Goal: Task Accomplishment & Management: Manage account settings

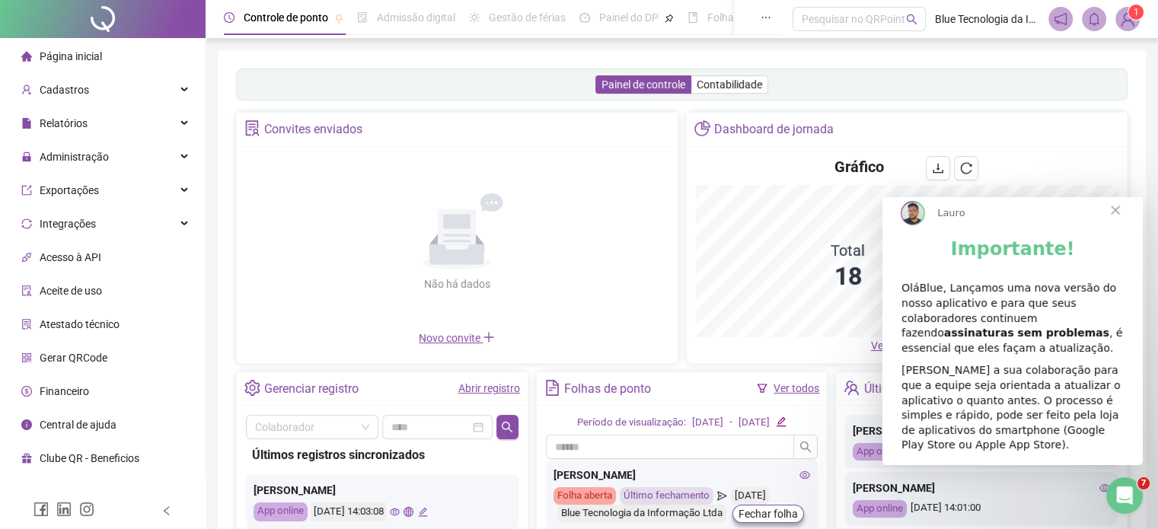
click at [1116, 224] on span "Fechar" at bounding box center [1115, 210] width 55 height 55
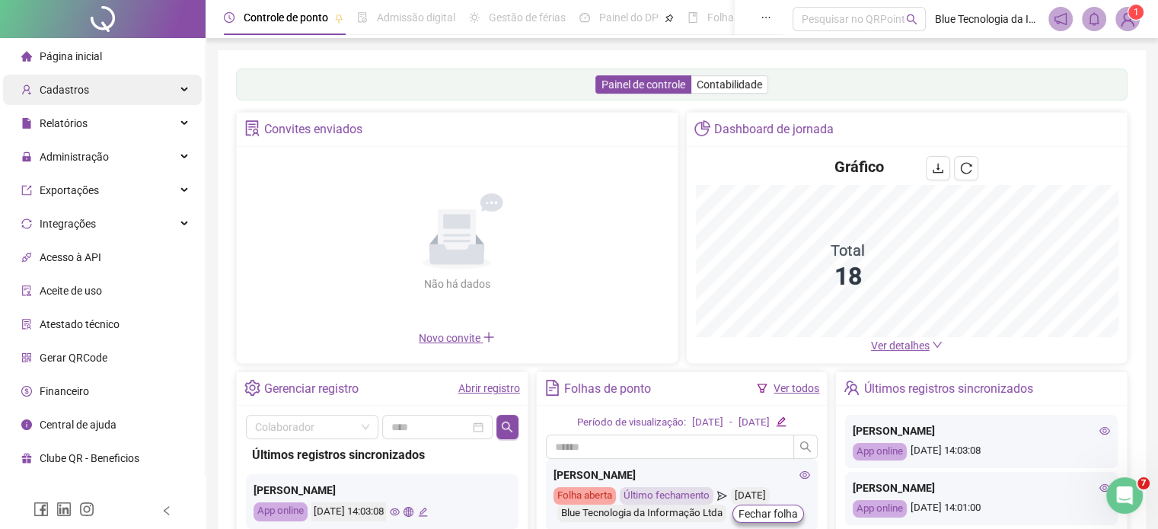
click at [88, 89] on div "Cadastros" at bounding box center [102, 90] width 199 height 30
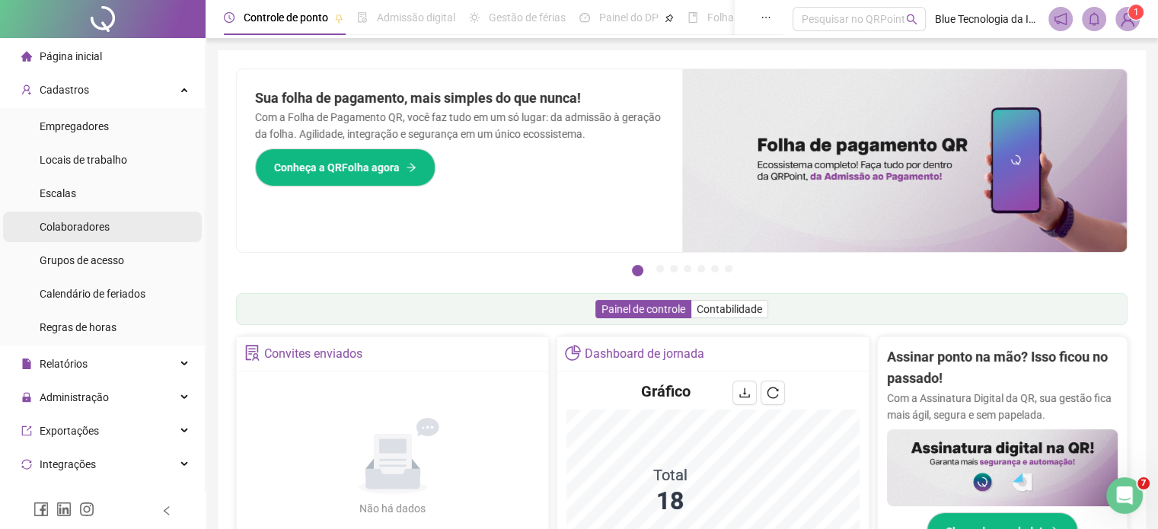
click at [69, 231] on span "Colaboradores" at bounding box center [75, 227] width 70 height 12
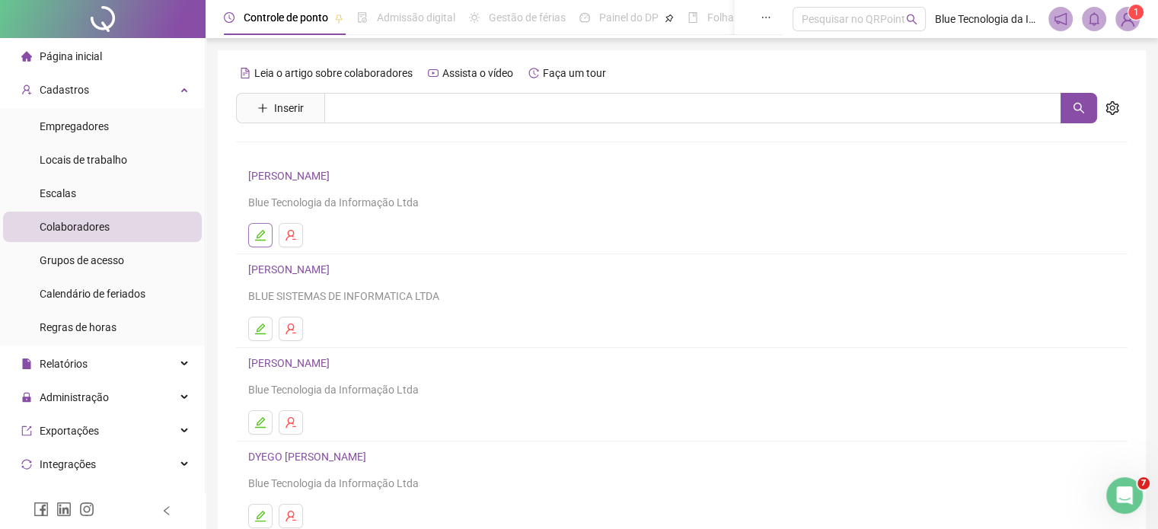
click at [256, 236] on icon "edit" at bounding box center [260, 235] width 12 height 12
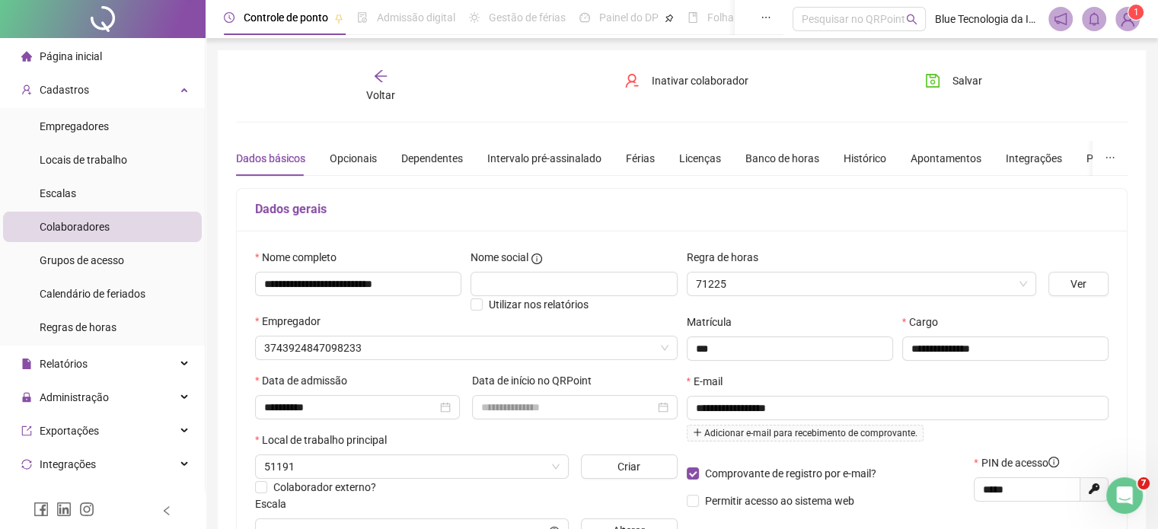
type input "**********"
click at [951, 84] on button "Salvar" at bounding box center [954, 81] width 80 height 24
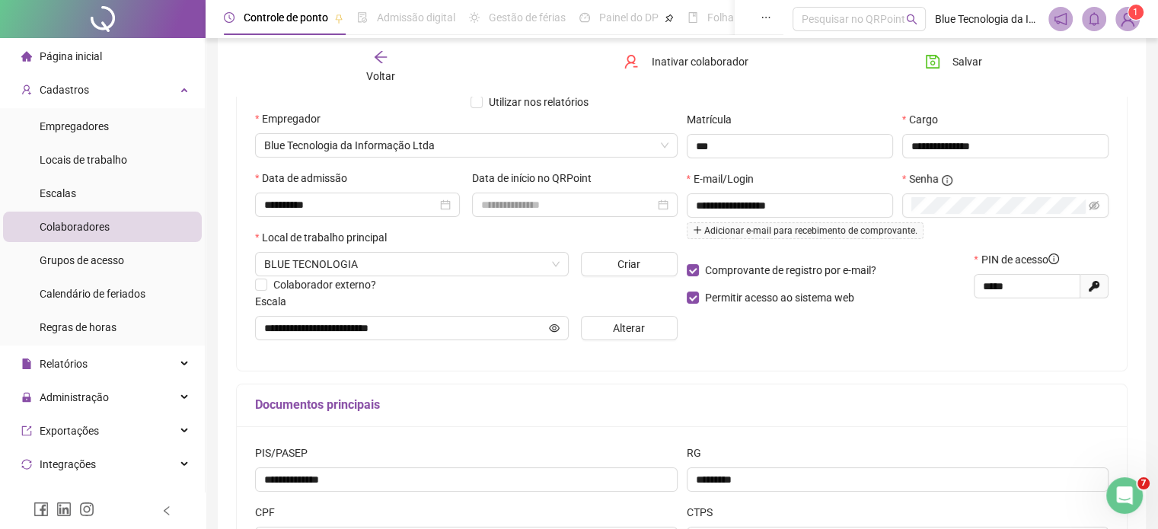
scroll to position [228, 0]
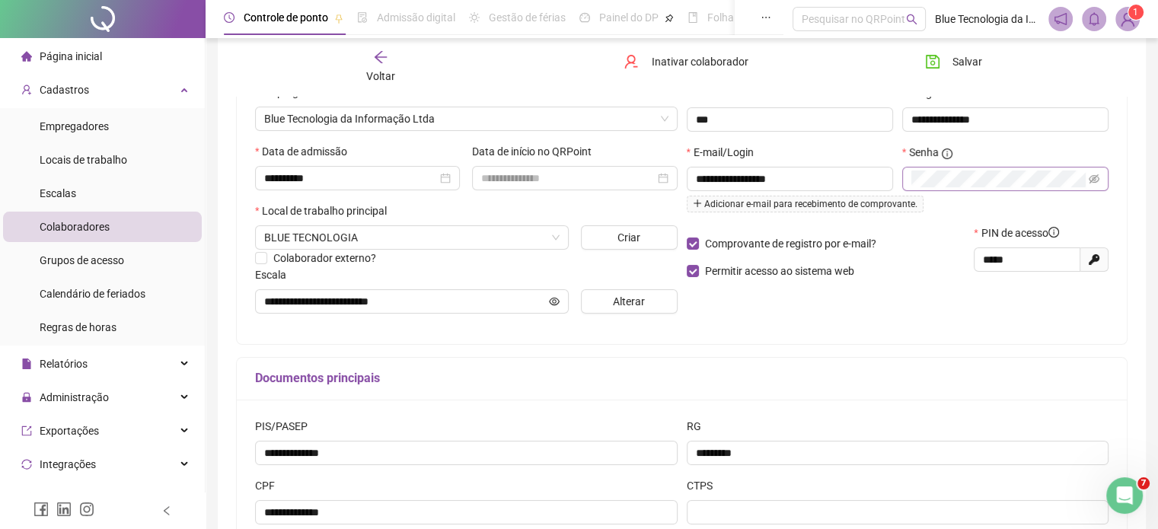
click at [1095, 173] on span at bounding box center [1094, 179] width 11 height 17
click at [1097, 177] on icon "eye-invisible" at bounding box center [1095, 178] width 11 height 9
click at [1097, 177] on icon "eye" at bounding box center [1094, 179] width 11 height 11
click at [1097, 179] on icon "eye-invisible" at bounding box center [1094, 179] width 11 height 11
click at [970, 59] on span "Salvar" at bounding box center [968, 61] width 30 height 17
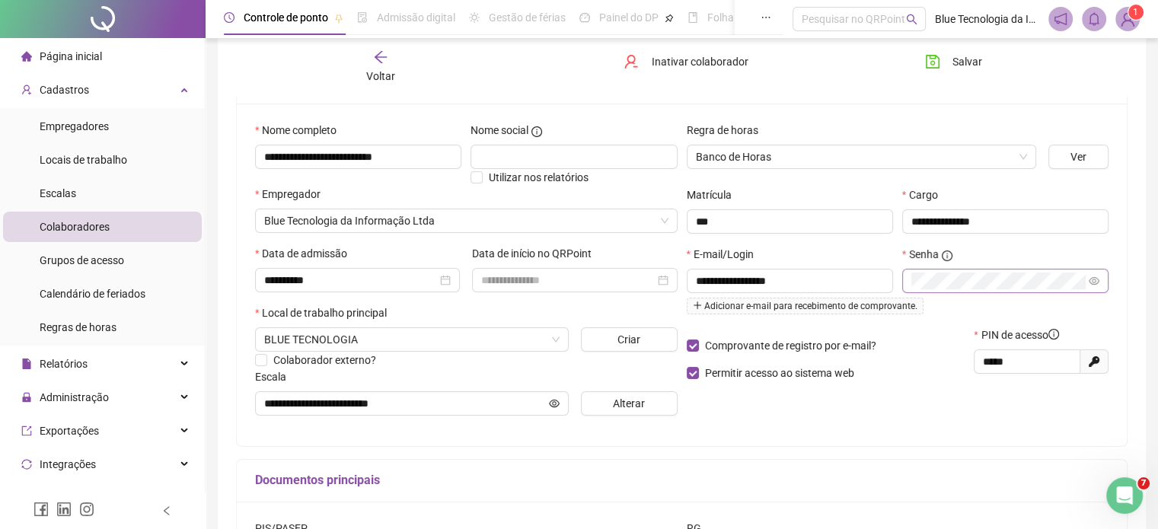
scroll to position [152, 0]
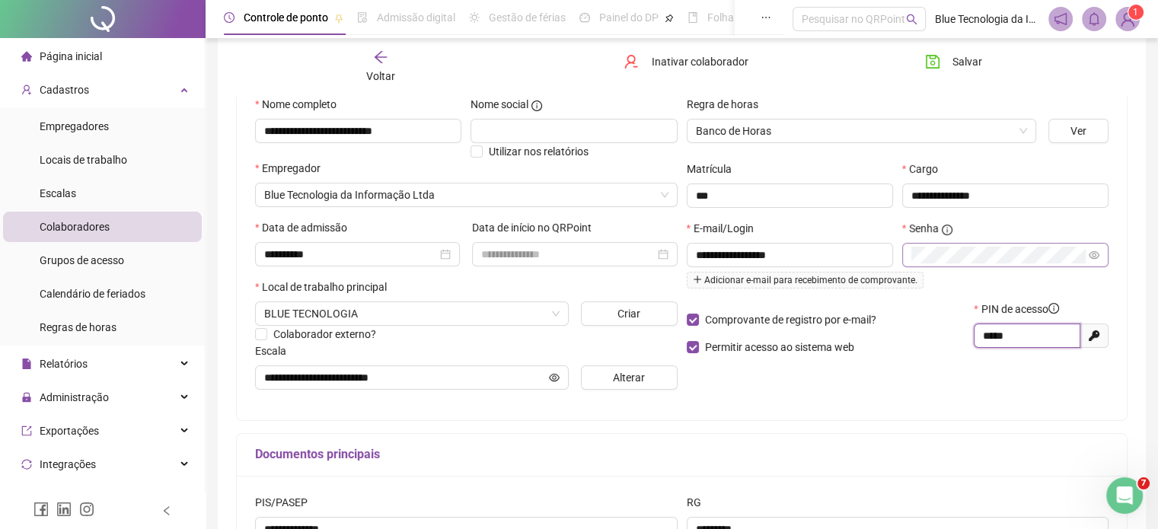
drag, startPoint x: 1014, startPoint y: 340, endPoint x: 969, endPoint y: 344, distance: 45.1
click at [969, 344] on div "Comprovante de registro por e-mail? Permitir acesso ao sistema web PIN de acess…" at bounding box center [898, 334] width 432 height 66
click at [55, 225] on span "Colaboradores" at bounding box center [75, 227] width 70 height 12
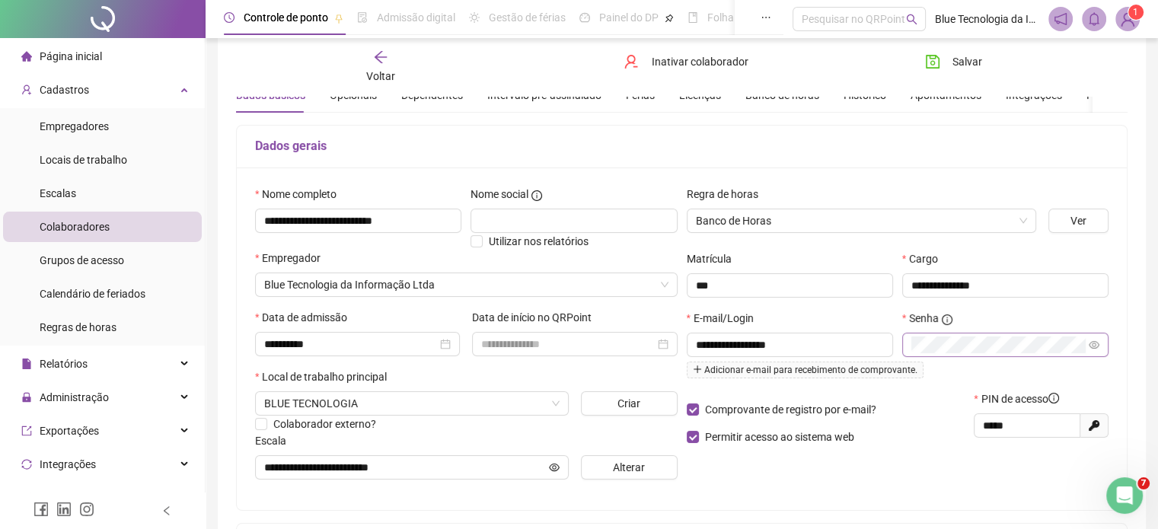
scroll to position [0, 0]
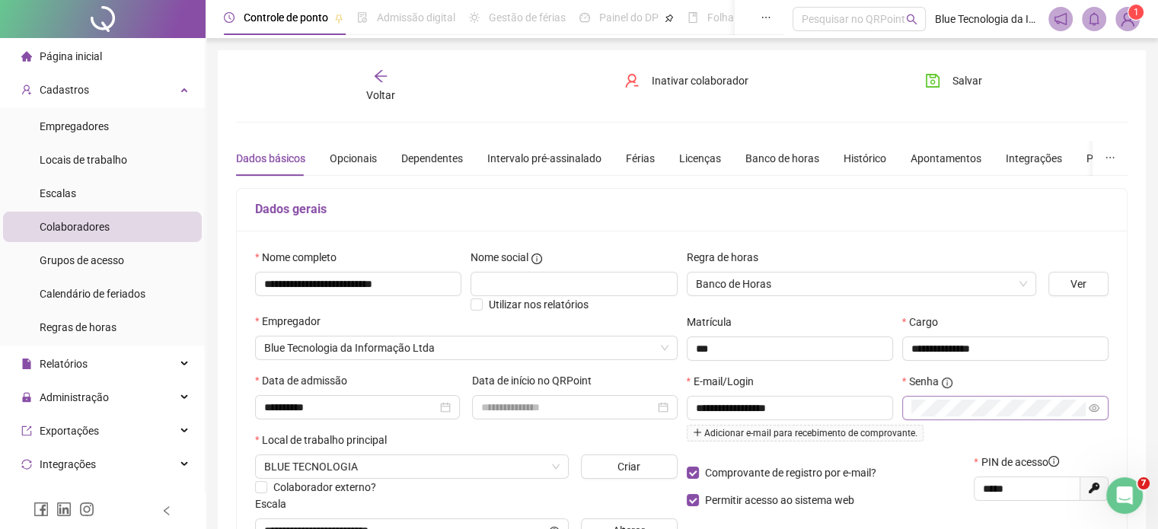
click at [390, 86] on div "Voltar" at bounding box center [381, 86] width 139 height 35
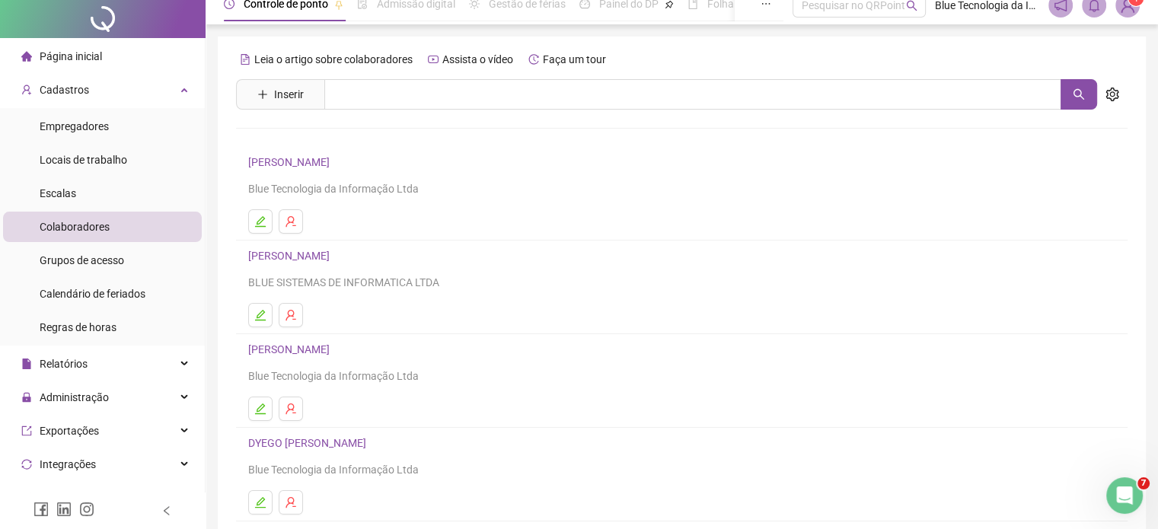
scroll to position [206, 0]
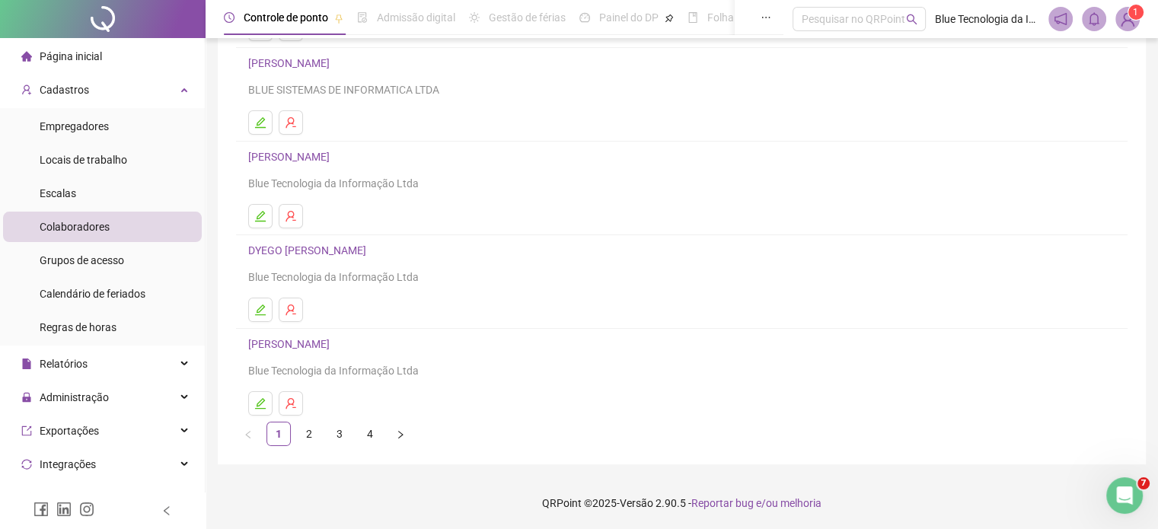
click at [348, 433] on link "3" at bounding box center [339, 434] width 23 height 23
click at [258, 402] on icon "edit" at bounding box center [260, 403] width 11 height 11
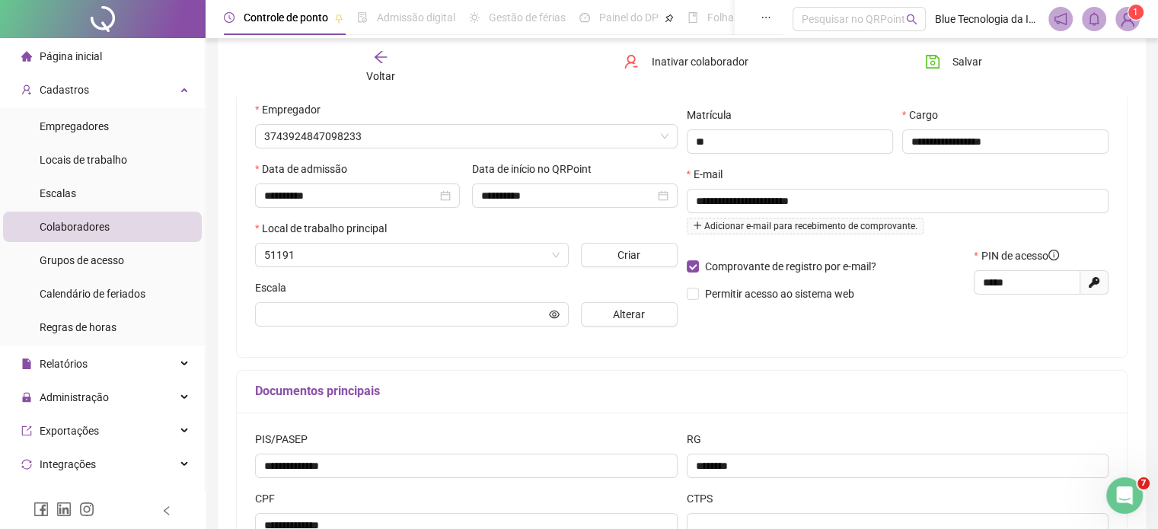
scroll to position [214, 0]
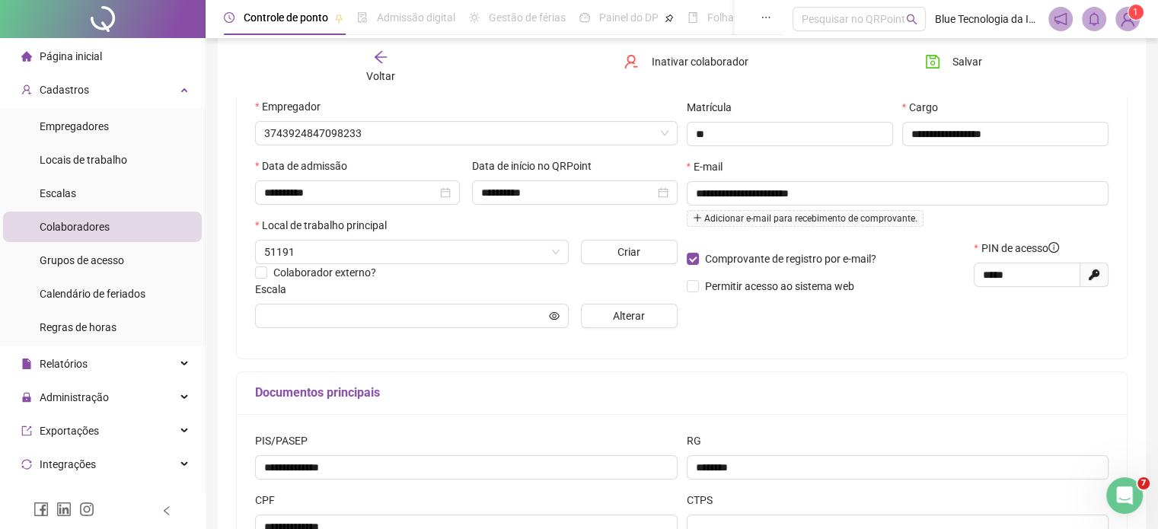
type input "**********"
click at [746, 283] on span "Permitir acesso ao sistema web" at bounding box center [779, 286] width 149 height 12
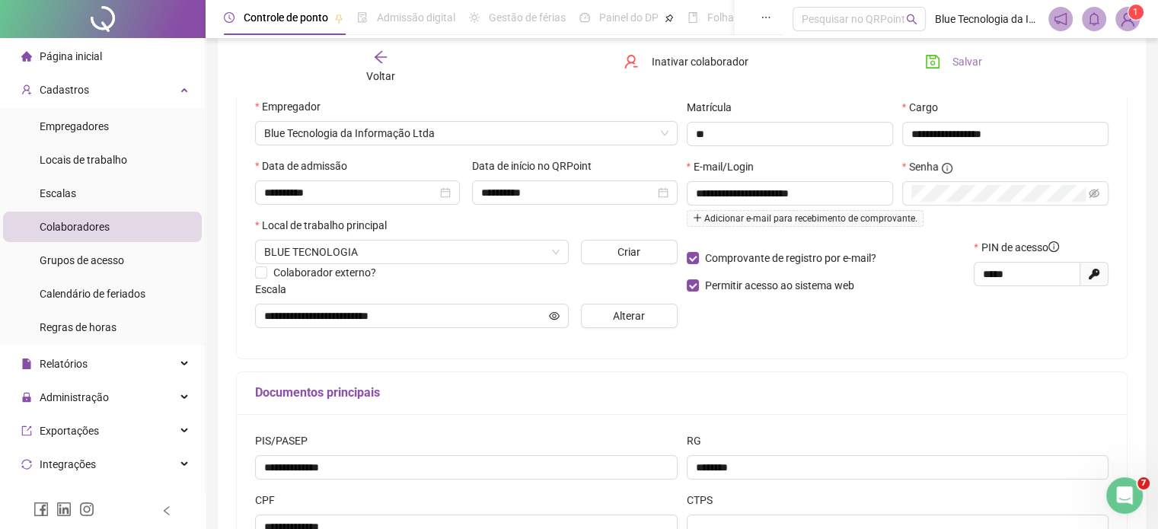
click at [972, 66] on span "Salvar" at bounding box center [968, 61] width 30 height 17
click at [957, 63] on span "Salvar" at bounding box center [968, 61] width 30 height 17
drag, startPoint x: 1017, startPoint y: 274, endPoint x: 973, endPoint y: 280, distance: 44.6
click at [973, 280] on div "PIN de acesso ***** Gerar novo pin" at bounding box center [1042, 272] width 144 height 66
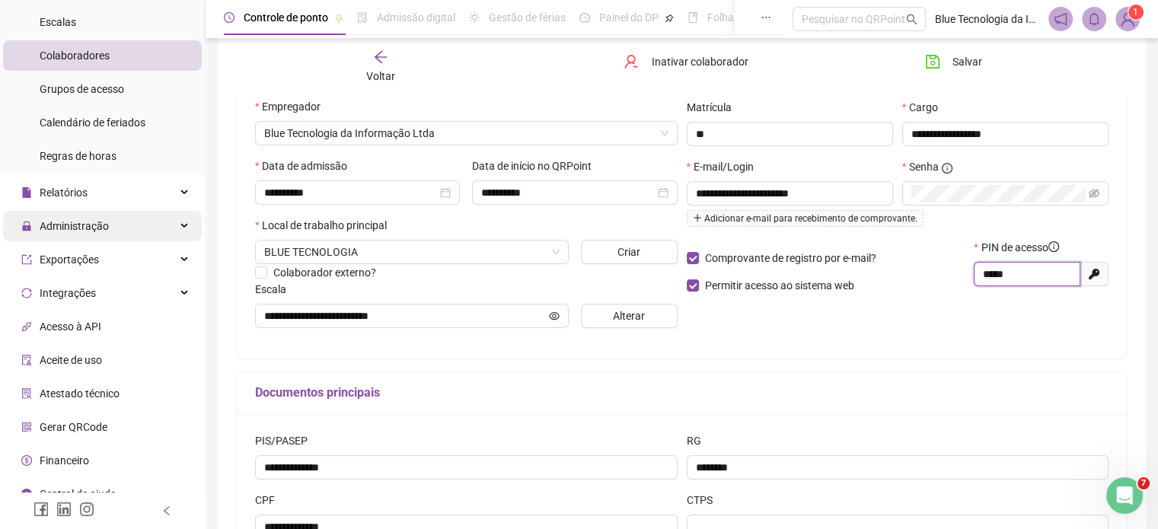
scroll to position [188, 0]
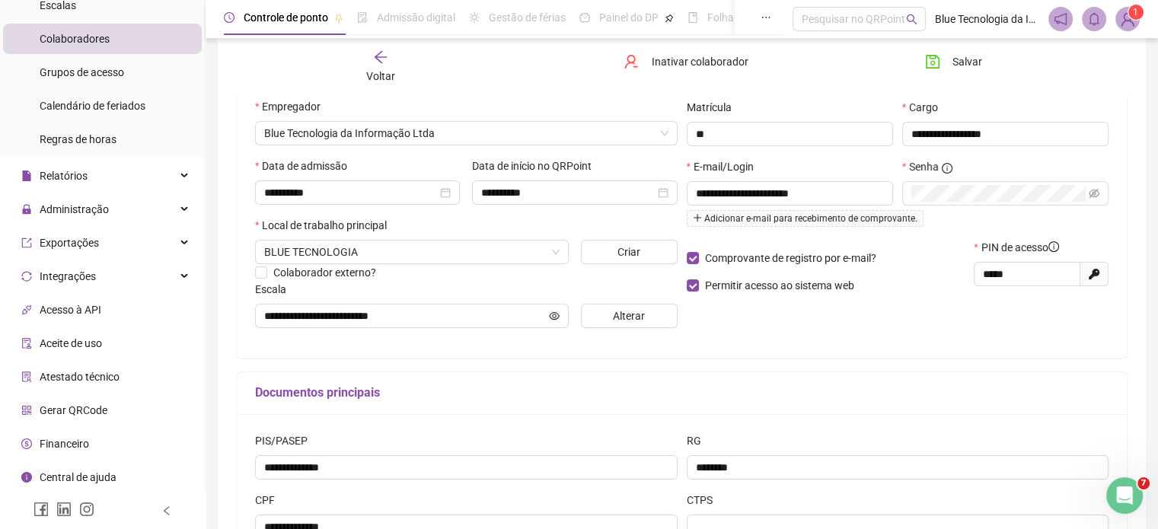
click at [77, 405] on span "Gerar QRCode" at bounding box center [74, 410] width 68 height 12
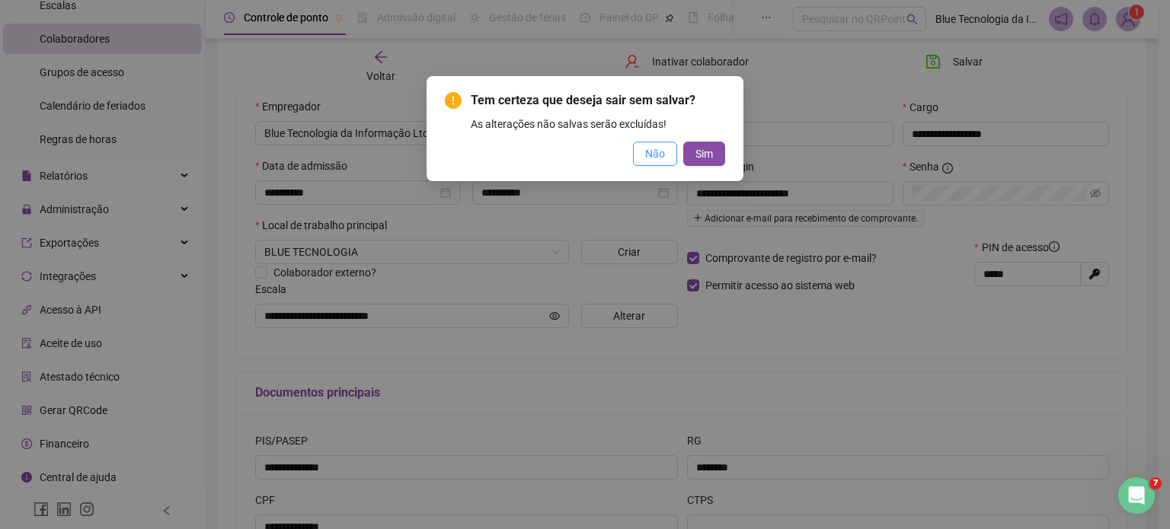
click at [649, 152] on span "Não" at bounding box center [655, 153] width 20 height 17
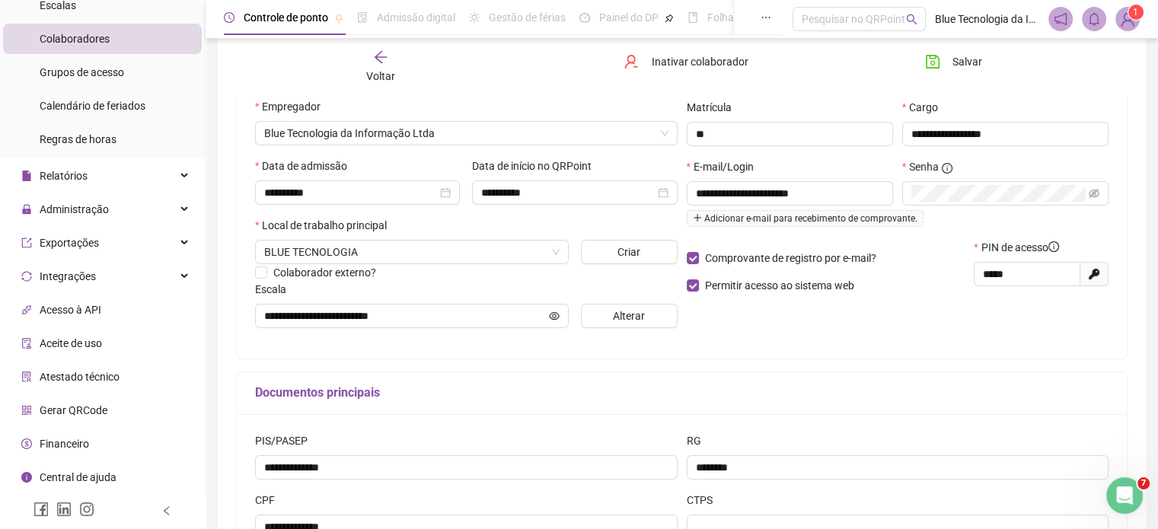
click at [76, 415] on span "Gerar QRCode" at bounding box center [74, 410] width 68 height 12
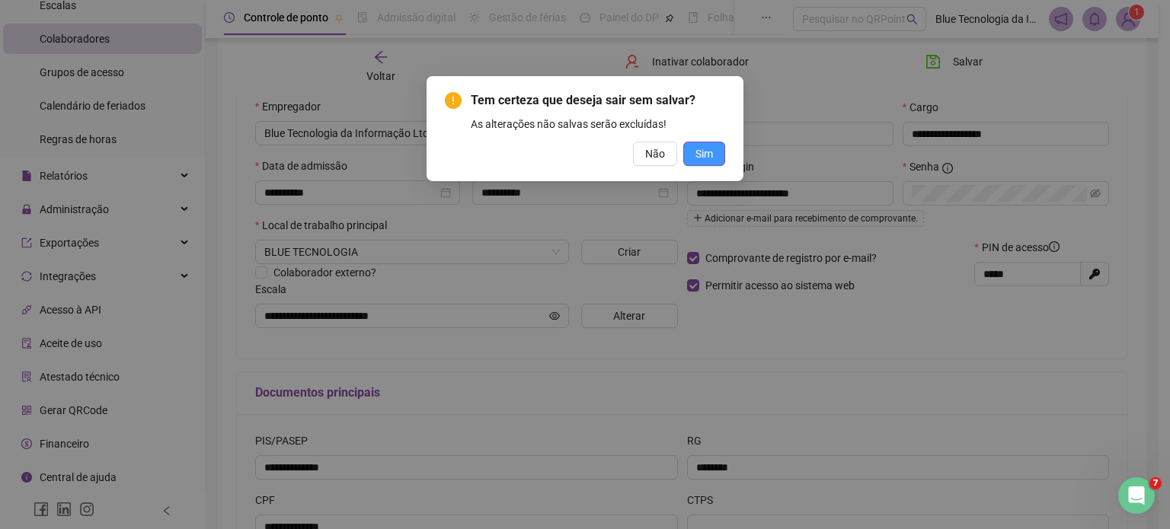
click at [708, 154] on span "Sim" at bounding box center [704, 153] width 18 height 17
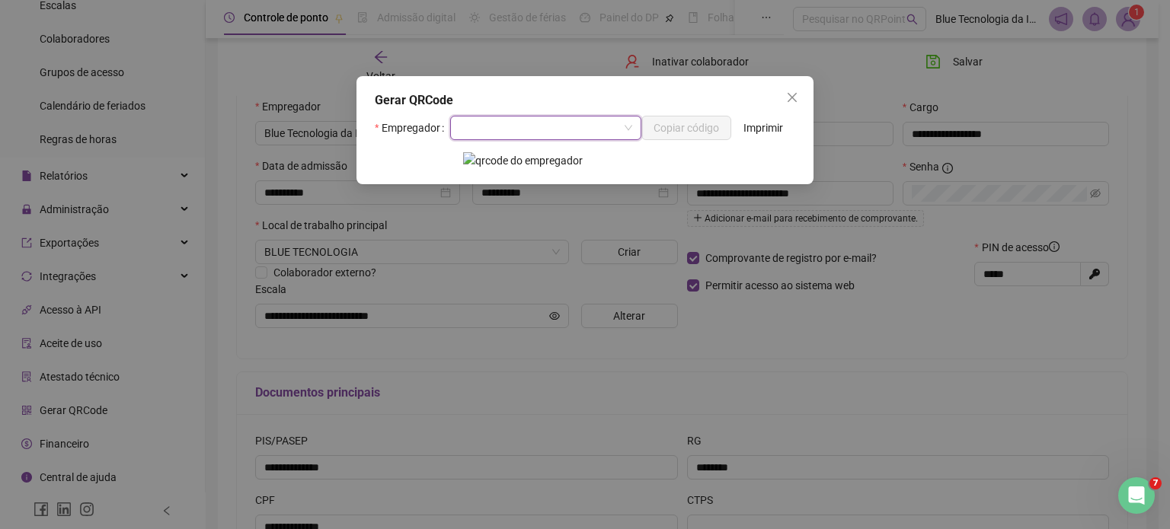
click at [627, 132] on span at bounding box center [545, 128] width 173 height 23
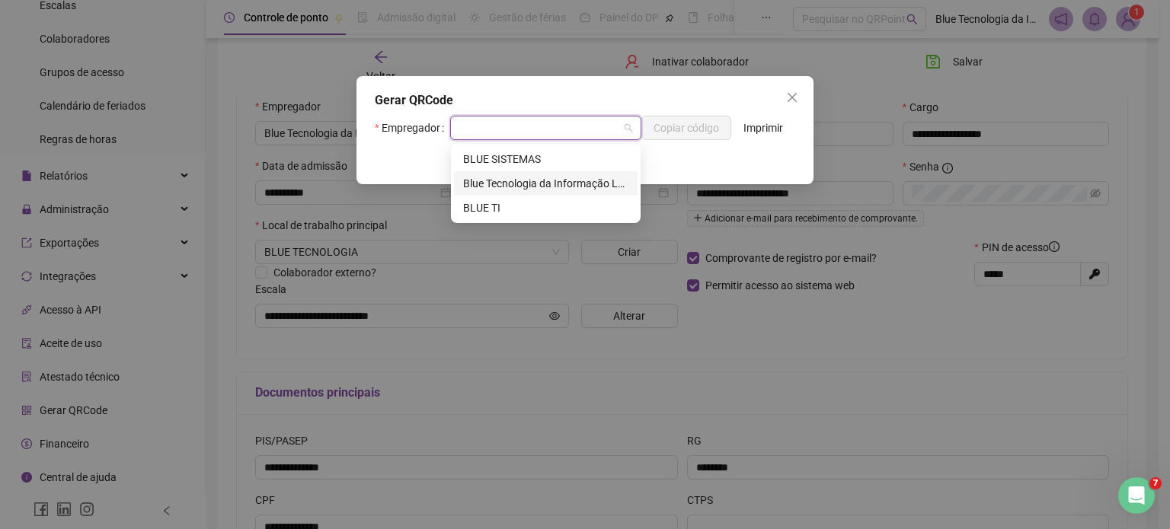
click at [497, 182] on div "Blue Tecnologia da Informação Ltda" at bounding box center [545, 183] width 165 height 17
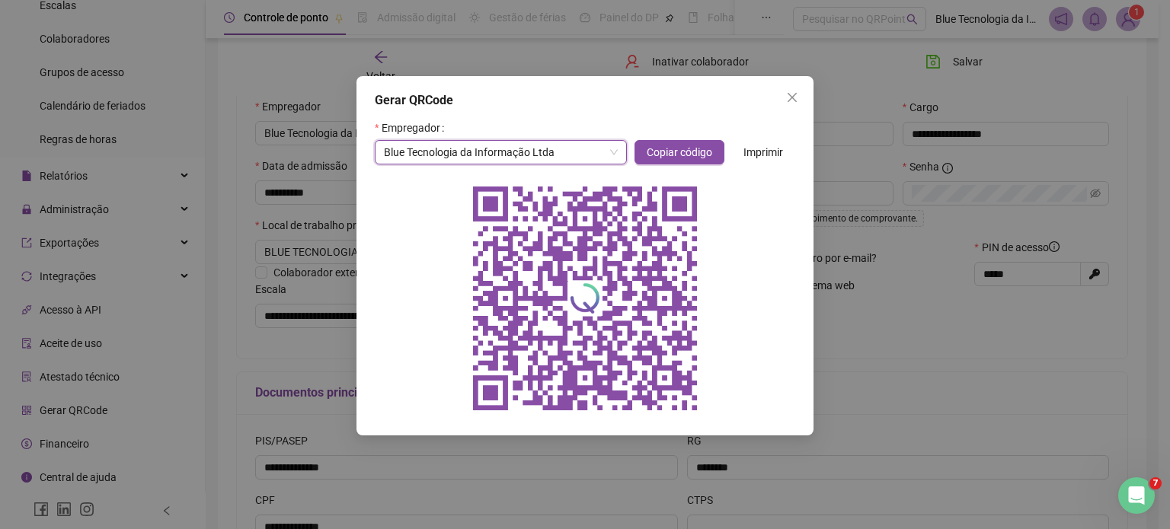
click at [762, 149] on span "Imprimir" at bounding box center [763, 152] width 40 height 17
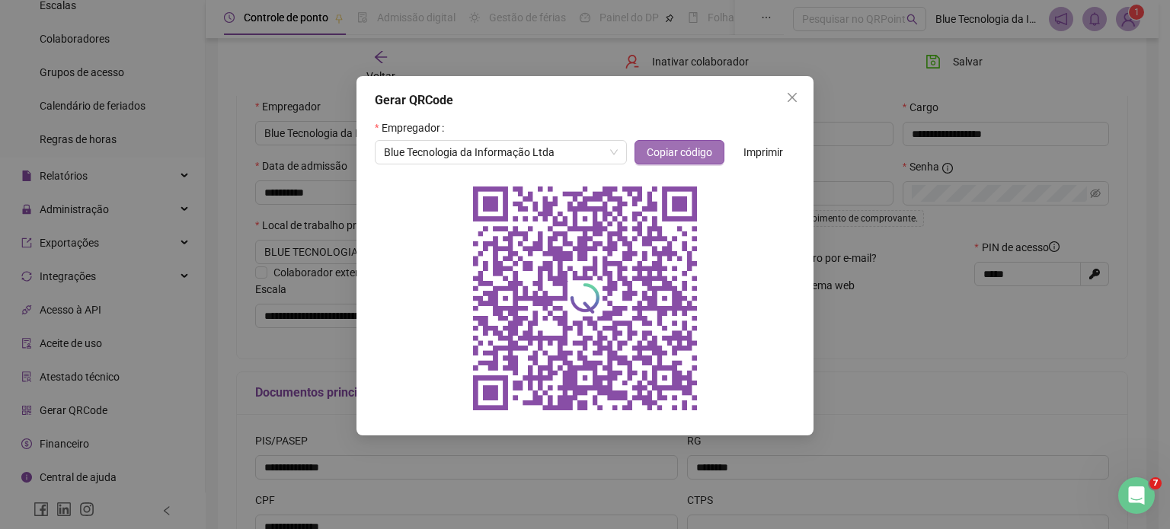
click at [674, 151] on span "Copiar código" at bounding box center [680, 152] width 66 height 17
drag, startPoint x: 793, startPoint y: 94, endPoint x: 781, endPoint y: 115, distance: 24.6
click at [793, 94] on icon "close" at bounding box center [792, 97] width 12 height 12
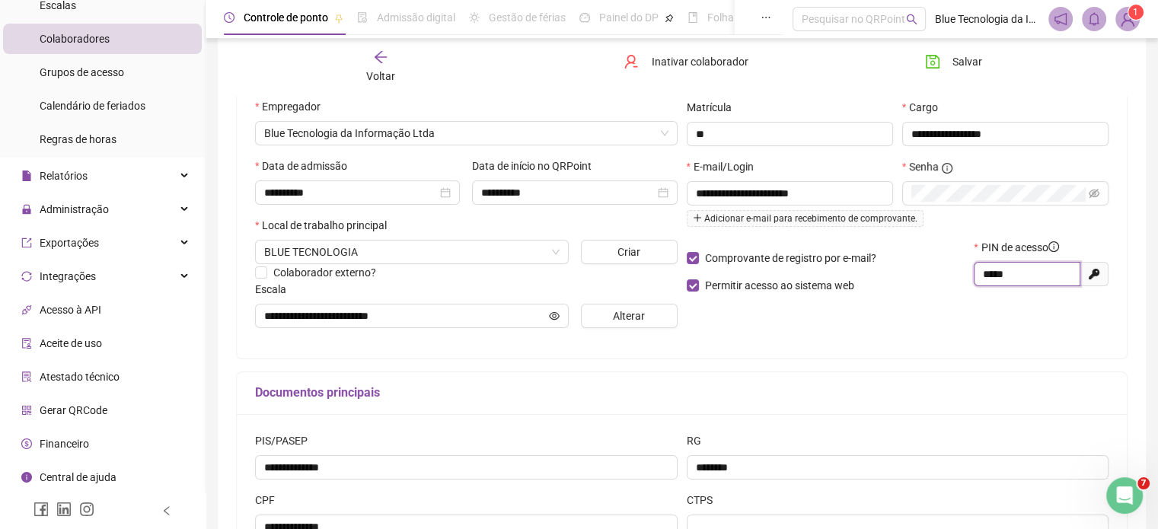
drag, startPoint x: 1017, startPoint y: 280, endPoint x: 951, endPoint y: 289, distance: 66.9
click at [951, 289] on div "Comprovante de registro por e-mail? Permitir acesso ao sistema web PIN de acess…" at bounding box center [898, 272] width 432 height 66
click at [954, 284] on div "Comprovante de registro por e-mail? Permitir acesso ao sistema web PIN de acess…" at bounding box center [898, 272] width 432 height 66
click at [1133, 18] on span "1" at bounding box center [1135, 12] width 5 height 15
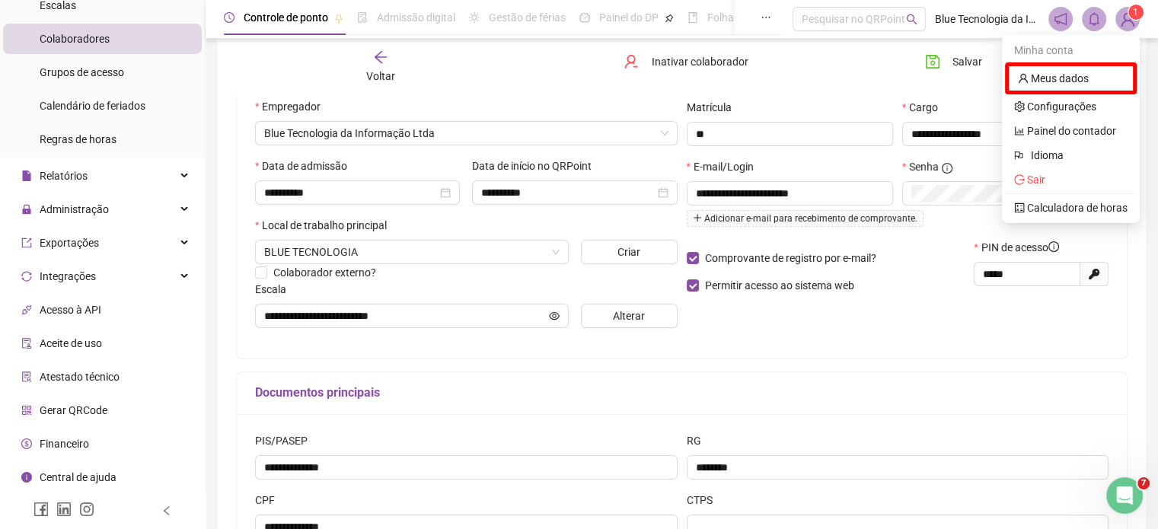
click at [1129, 20] on img at bounding box center [1128, 19] width 23 height 23
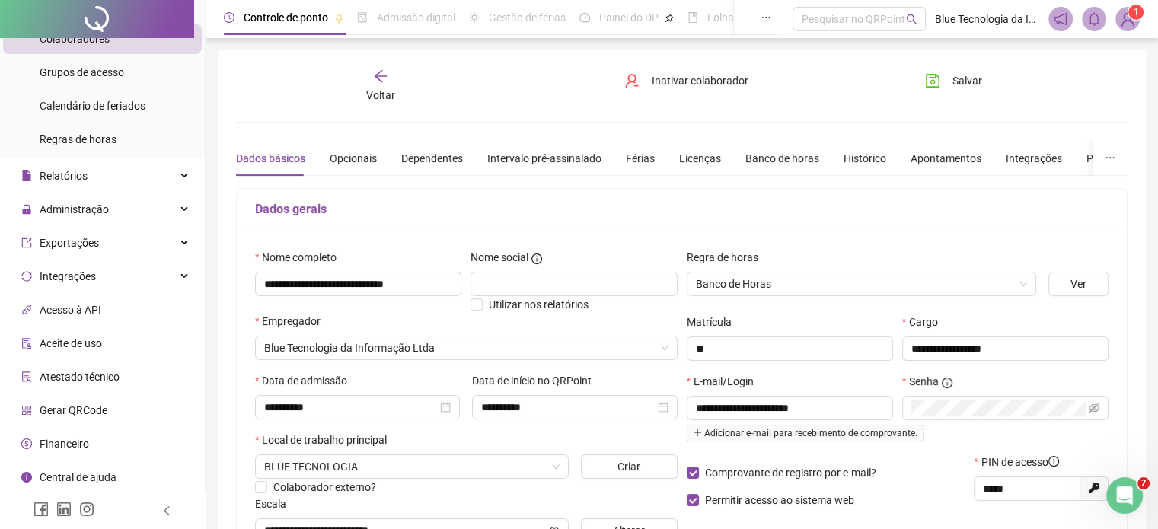
click at [375, 78] on icon "arrow-left" at bounding box center [380, 76] width 15 height 15
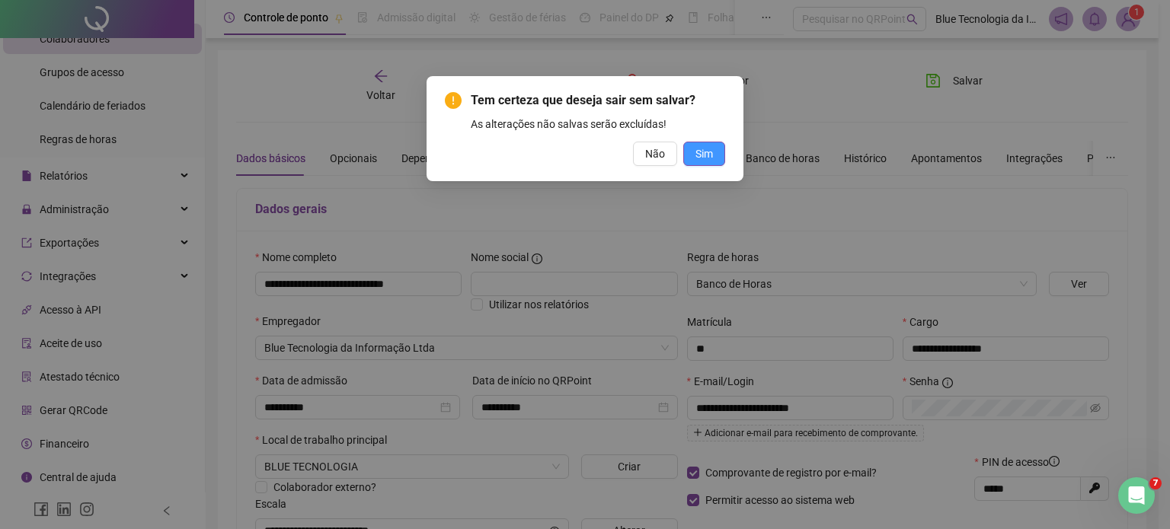
click at [713, 155] on button "Sim" at bounding box center [704, 154] width 42 height 24
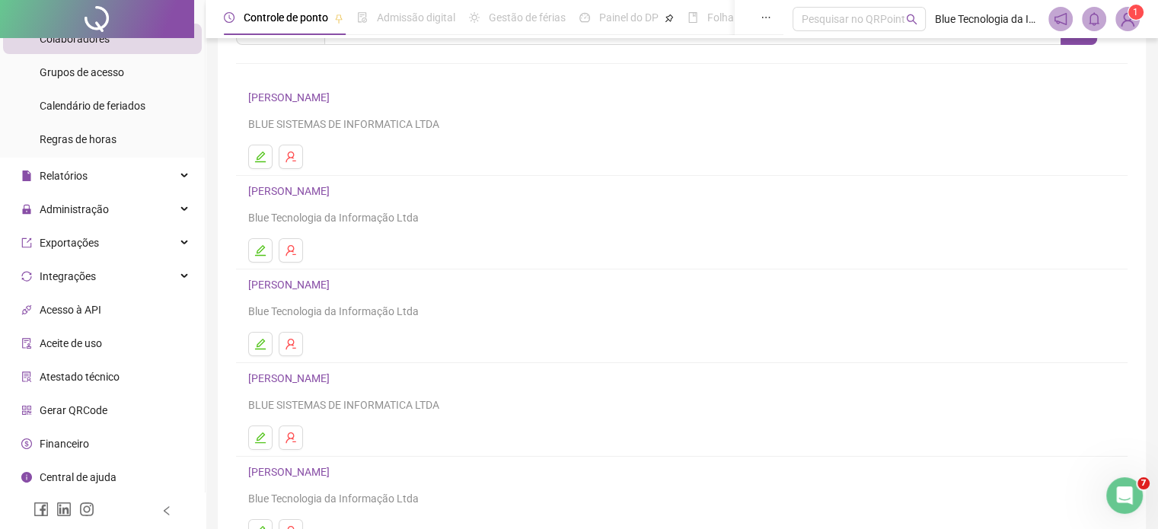
scroll to position [206, 0]
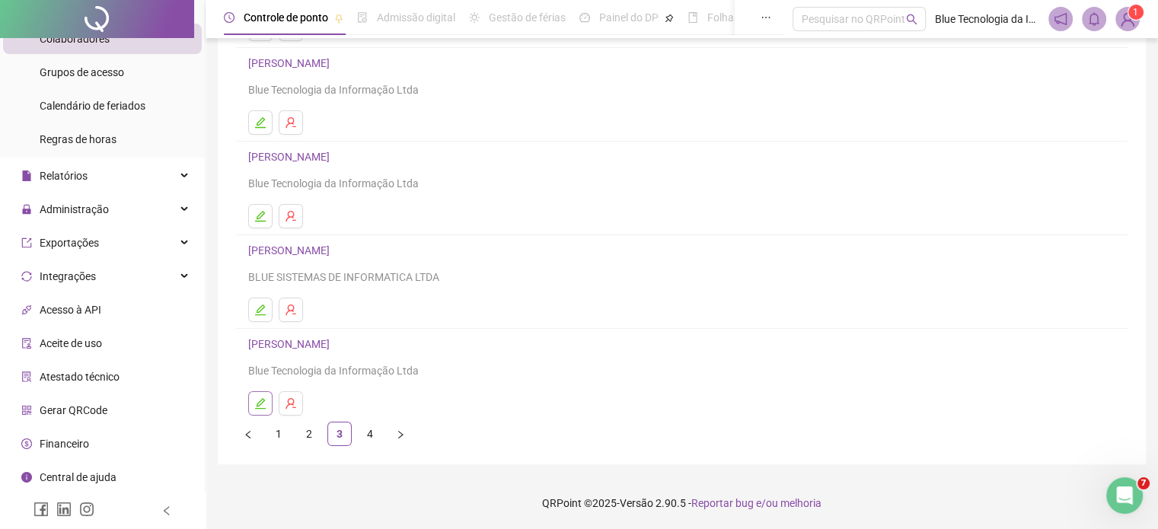
click at [256, 398] on icon "edit" at bounding box center [260, 404] width 12 height 12
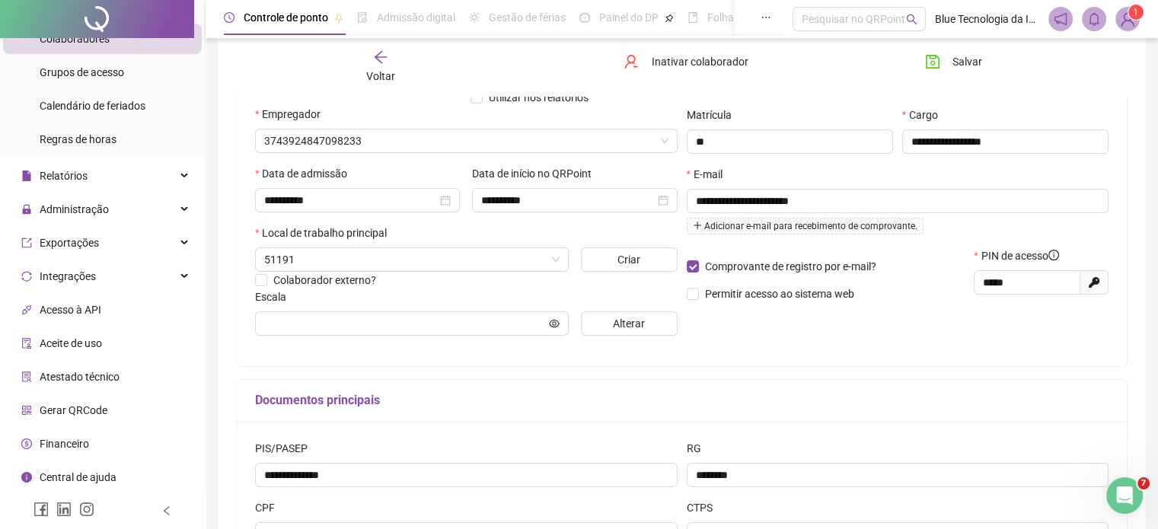
scroll to position [214, 0]
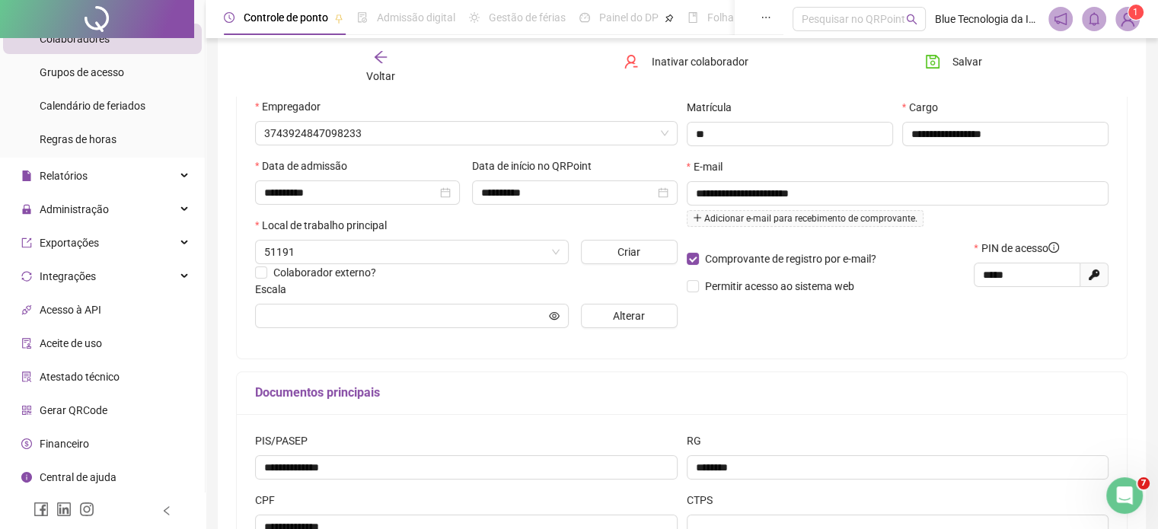
type input "**********"
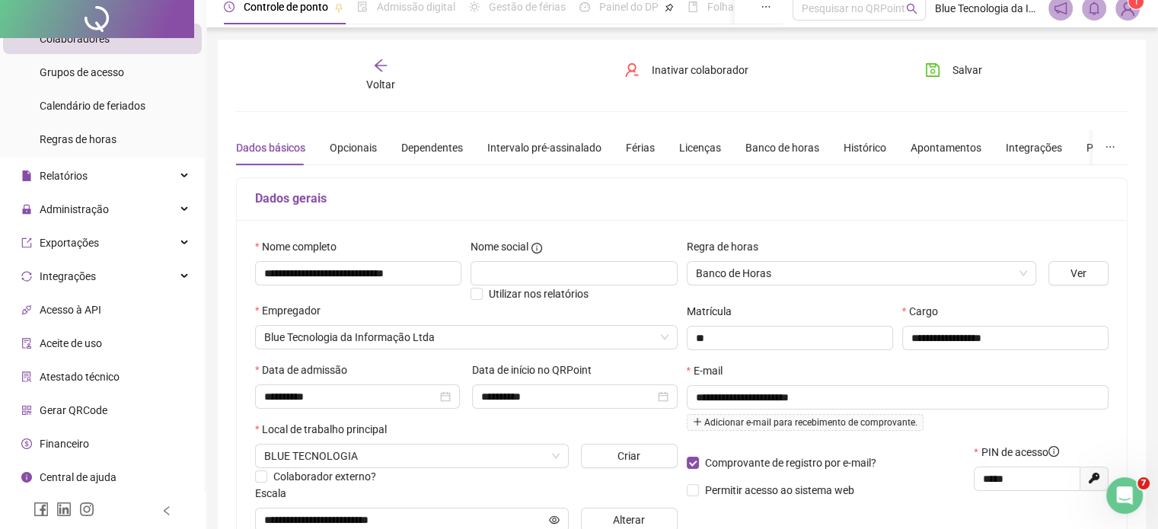
scroll to position [0, 0]
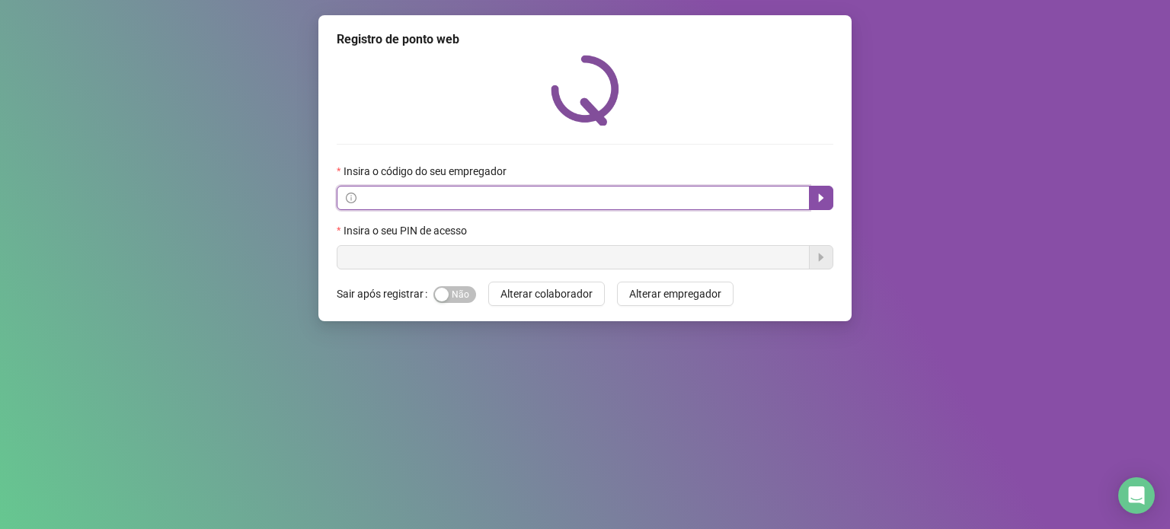
click at [403, 197] on input "text" at bounding box center [580, 198] width 441 height 17
click at [823, 196] on icon "caret-right" at bounding box center [821, 198] width 12 height 12
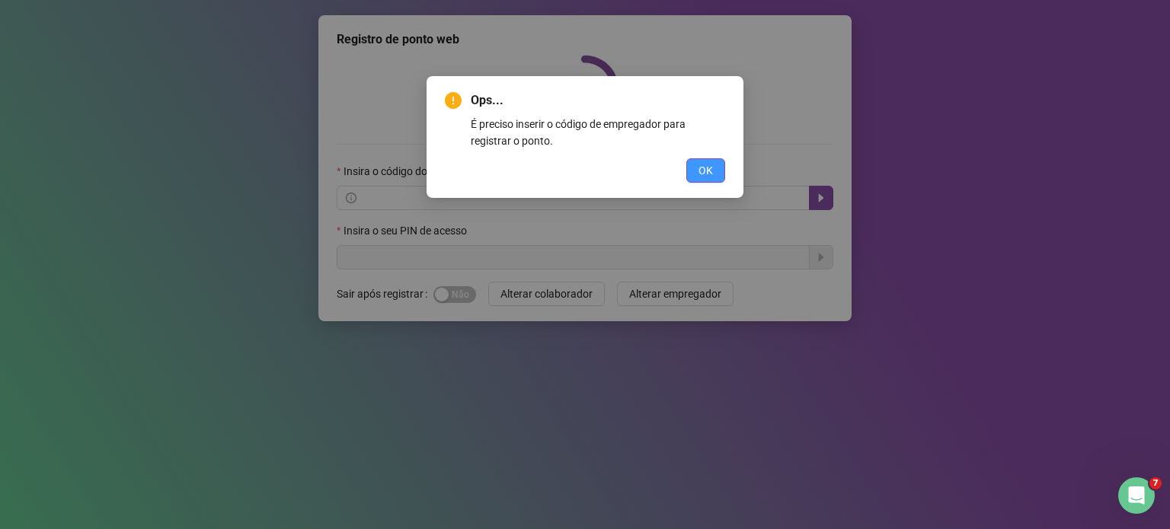
click at [714, 173] on button "OK" at bounding box center [705, 170] width 39 height 24
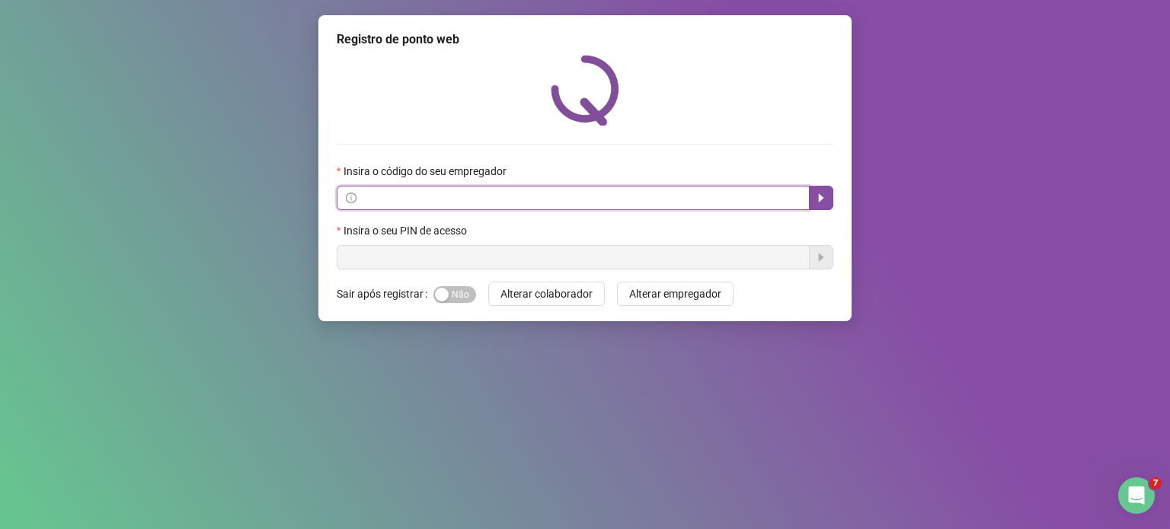
click at [375, 201] on input "text" at bounding box center [580, 198] width 441 height 17
type input "**********"
click at [465, 298] on span "Sim Não" at bounding box center [454, 294] width 43 height 17
click at [536, 294] on span "Alterar colaborador" at bounding box center [546, 294] width 92 height 17
click at [372, 198] on input "text" at bounding box center [580, 198] width 441 height 17
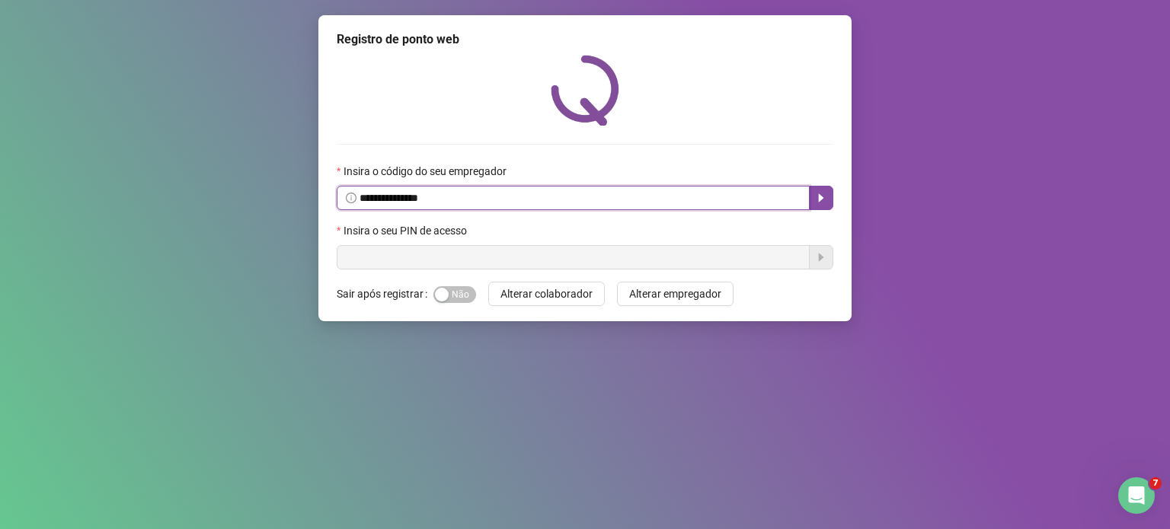
type input "**********"
drag, startPoint x: 1120, startPoint y: 484, endPoint x: 1144, endPoint y: 492, distance: 25.1
click at [1136, 487] on div "Abertura do Messenger da Intercom" at bounding box center [1134, 493] width 50 height 50
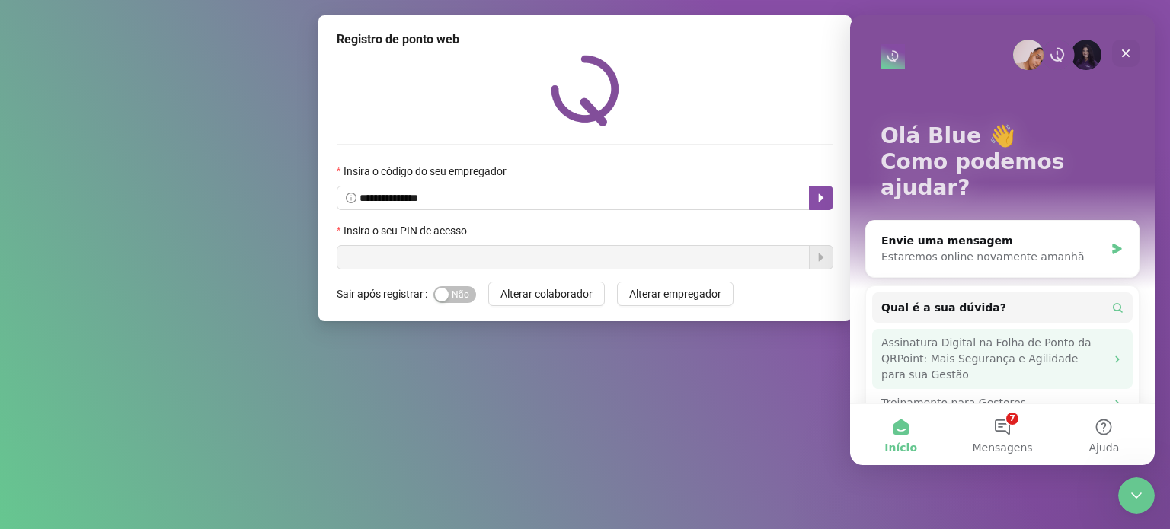
scroll to position [58, 0]
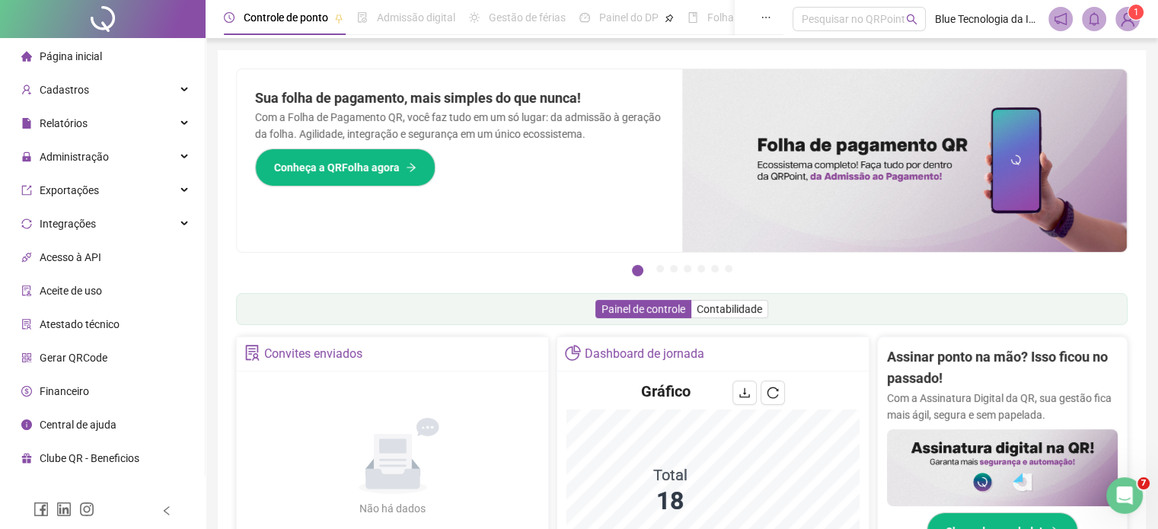
click at [49, 359] on span "Gerar QRCode" at bounding box center [74, 358] width 68 height 12
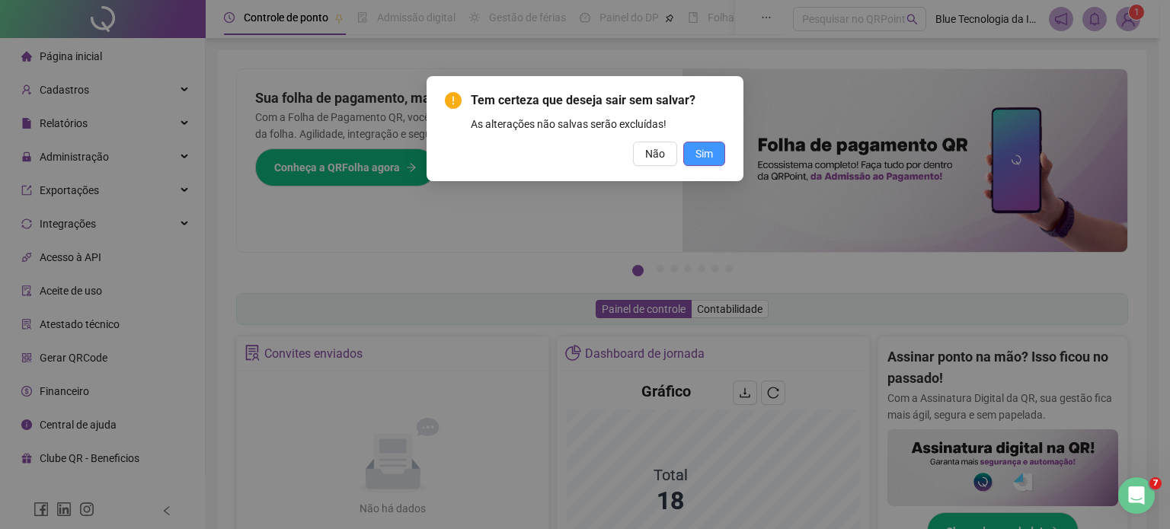
click at [709, 152] on span "Sim" at bounding box center [704, 153] width 18 height 17
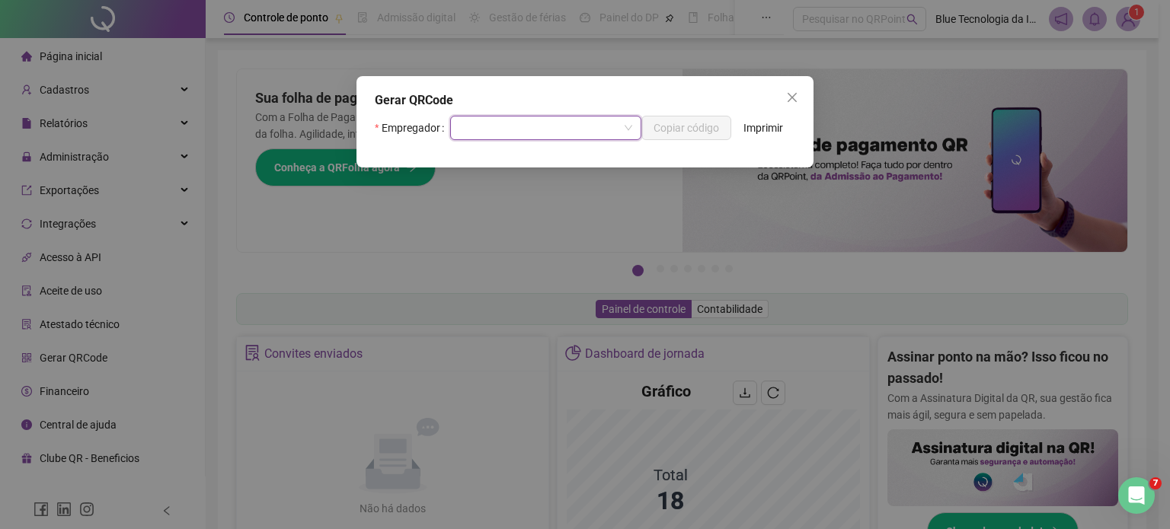
drag, startPoint x: 630, startPoint y: 124, endPoint x: 608, endPoint y: 136, distance: 25.2
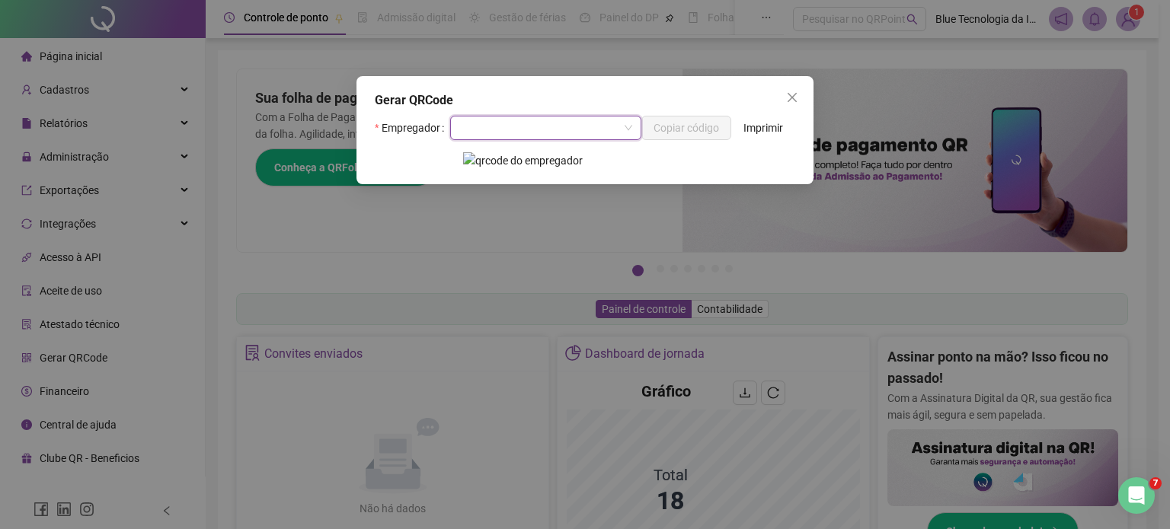
click at [628, 126] on span at bounding box center [545, 128] width 173 height 23
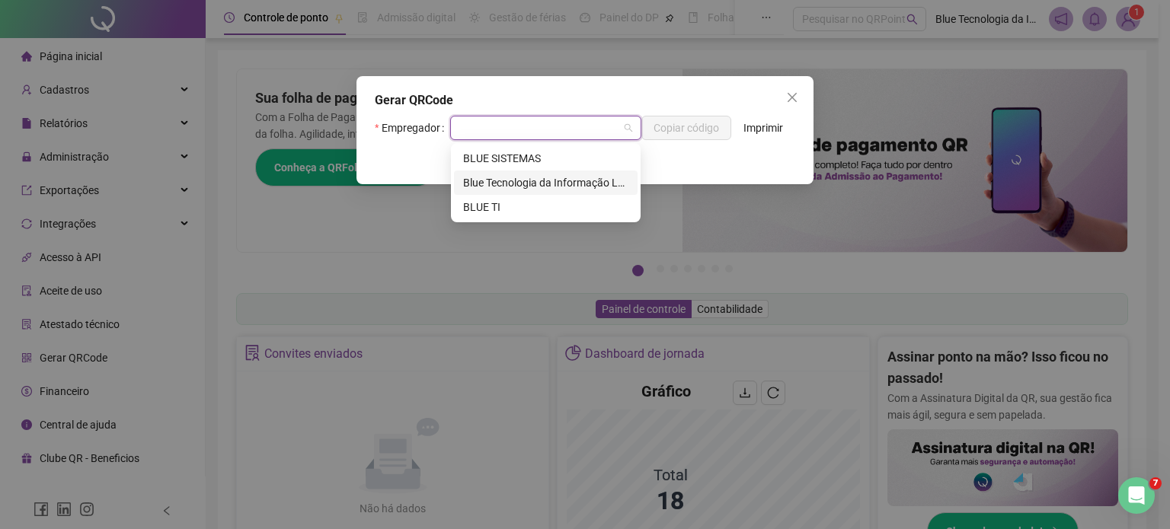
click at [546, 186] on div "Blue Tecnologia da Informação Ltda" at bounding box center [545, 182] width 165 height 17
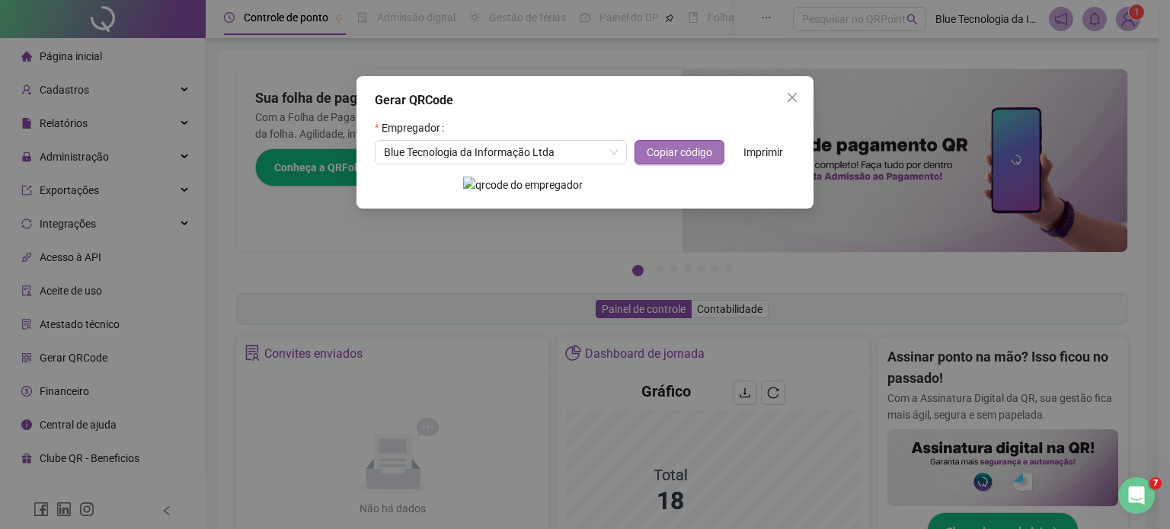
click at [672, 148] on span "Copiar código" at bounding box center [680, 152] width 66 height 17
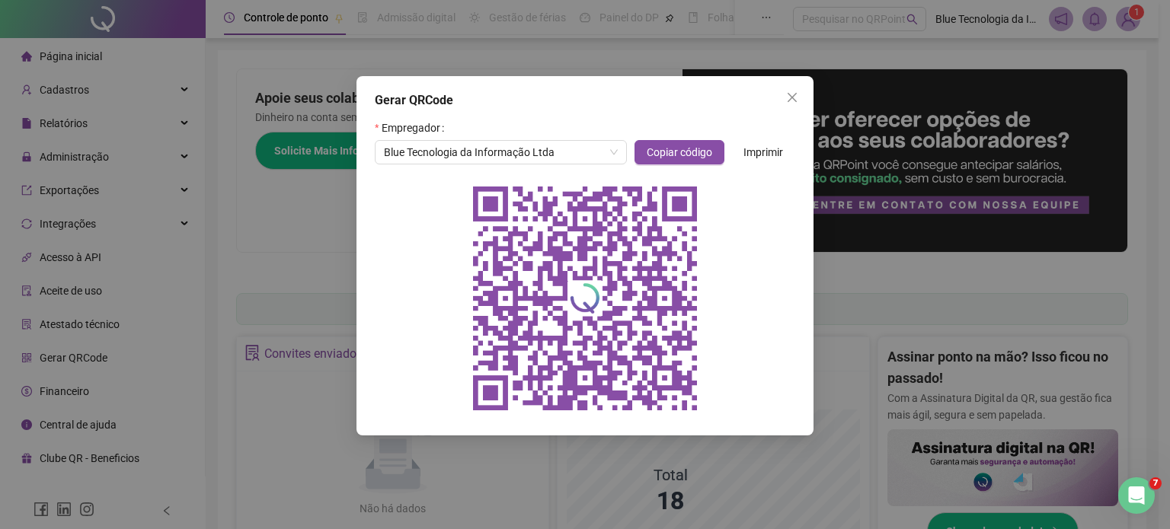
drag, startPoint x: 789, startPoint y: 97, endPoint x: 813, endPoint y: 54, distance: 49.4
click at [790, 97] on icon "close" at bounding box center [792, 97] width 12 height 12
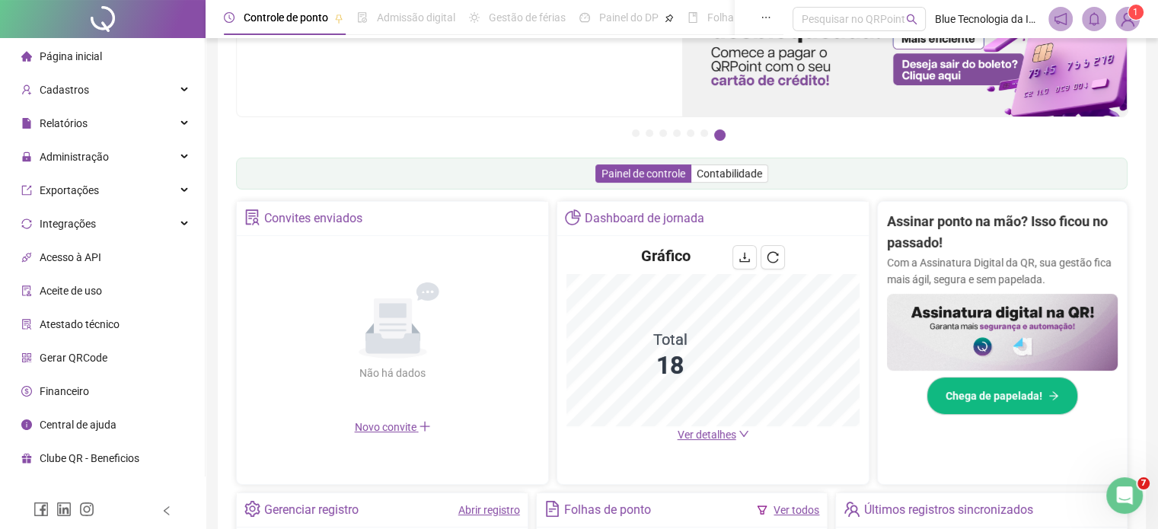
scroll to position [152, 0]
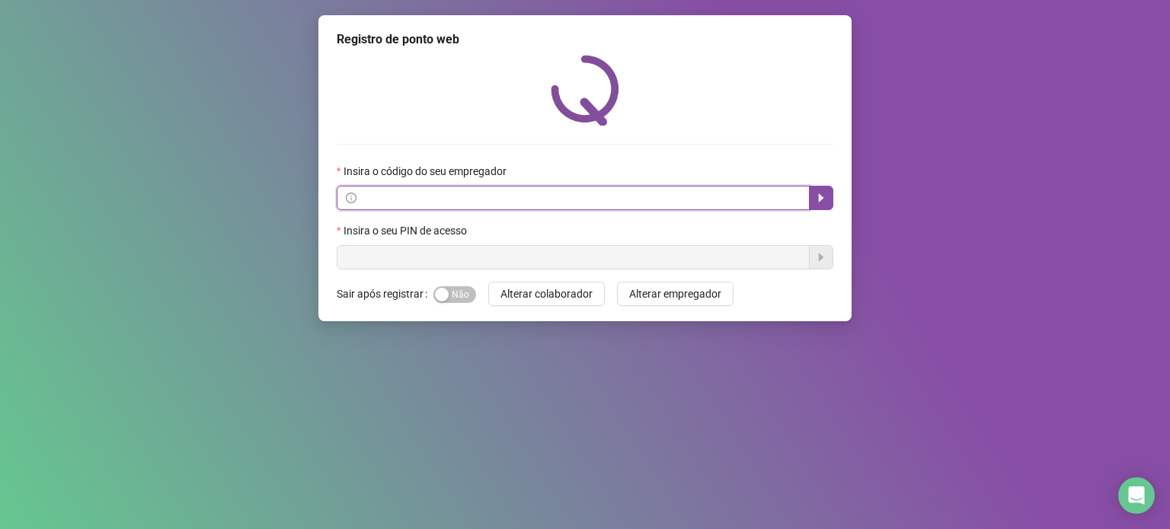
click at [394, 197] on input "text" at bounding box center [580, 198] width 441 height 17
paste input "**********"
type input "**********"
click at [458, 297] on span "Sim Não" at bounding box center [454, 294] width 43 height 17
click at [568, 293] on span "Alterar colaborador" at bounding box center [546, 294] width 92 height 17
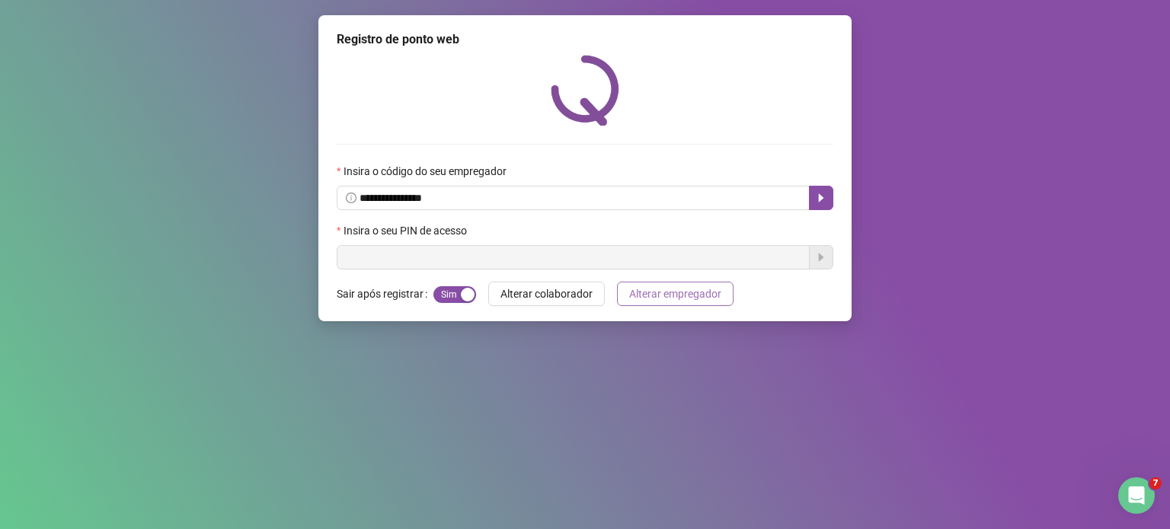
click at [700, 294] on span "Alterar empregador" at bounding box center [675, 294] width 92 height 17
click at [436, 197] on input "text" at bounding box center [580, 198] width 441 height 17
paste input "**********"
type input "**********"
click at [819, 196] on icon "caret-right" at bounding box center [821, 198] width 12 height 12
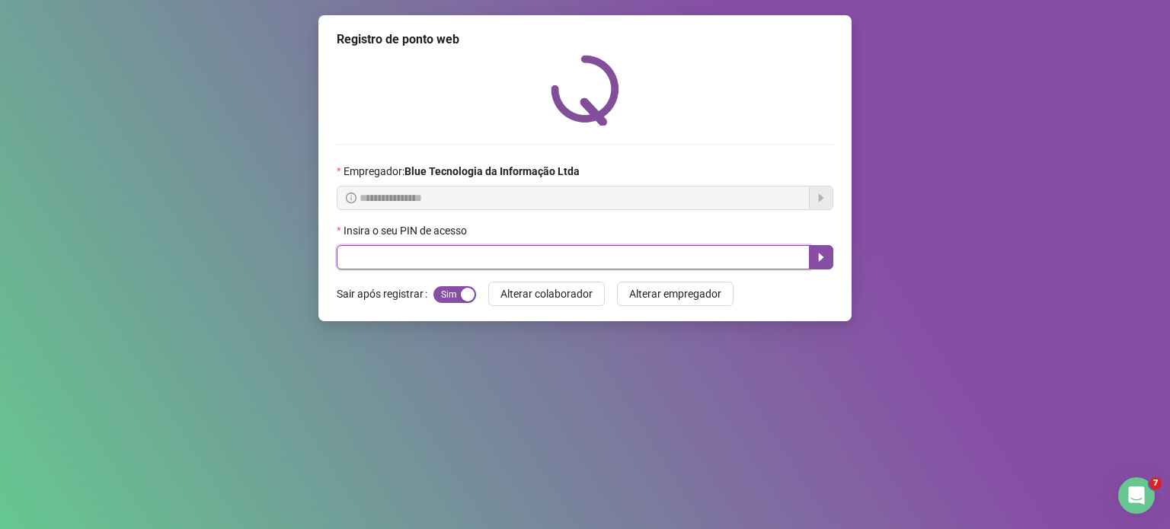
click at [673, 261] on input "text" at bounding box center [573, 257] width 473 height 24
click at [673, 262] on input "text" at bounding box center [573, 257] width 473 height 24
type input "*****"
click at [820, 258] on icon "caret-right" at bounding box center [821, 258] width 5 height 8
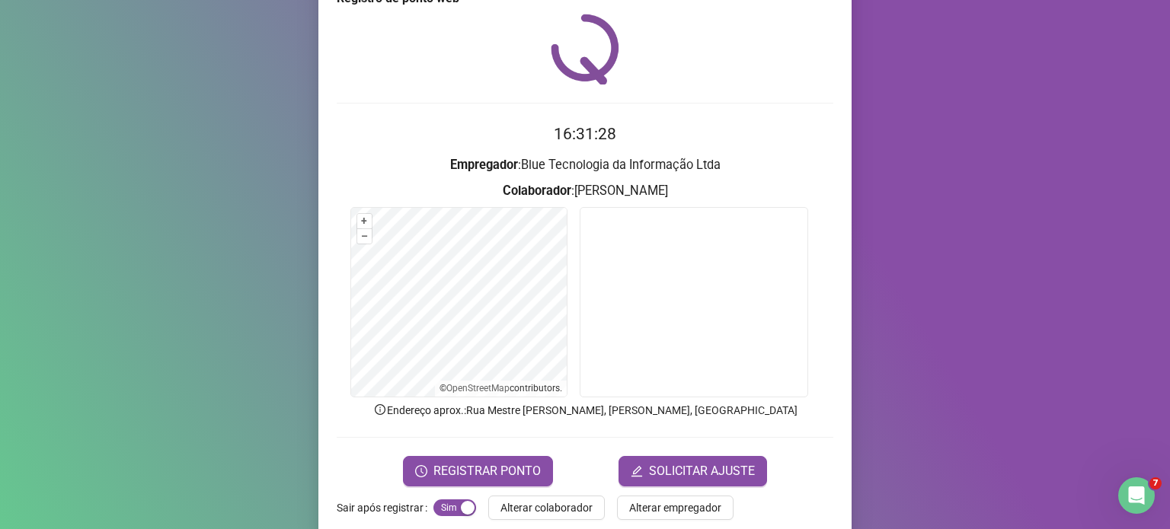
scroll to position [64, 0]
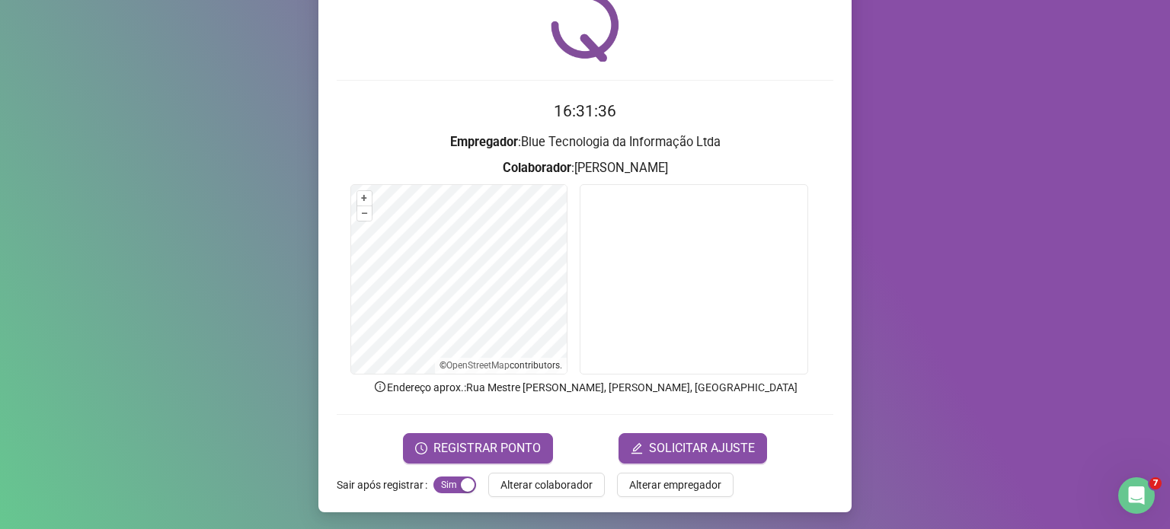
click at [318, 340] on div "Registro de ponto web 16:31:36 Empregador : Blue Tecnologia da Informação Ltda …" at bounding box center [584, 231] width 533 height 561
click at [570, 302] on form "+ – ⇧ › © OpenStreetMap contributors." at bounding box center [585, 281] width 497 height 195
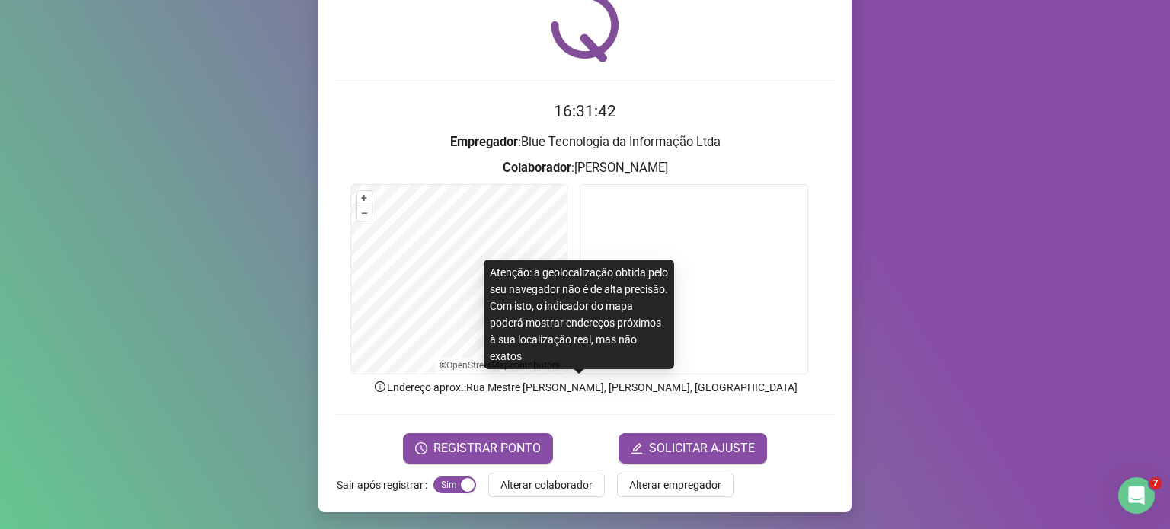
click at [459, 391] on p "Endereço aprox. : [STREET_ADDRESS][PERSON_NAME][PERSON_NAME]" at bounding box center [585, 387] width 497 height 17
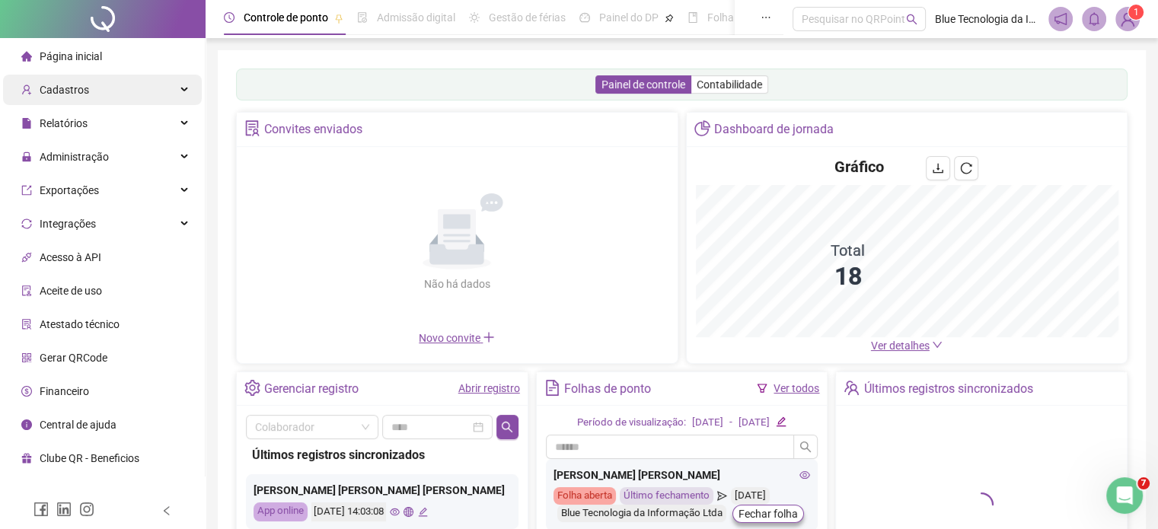
click at [97, 95] on div "Cadastros" at bounding box center [102, 90] width 199 height 30
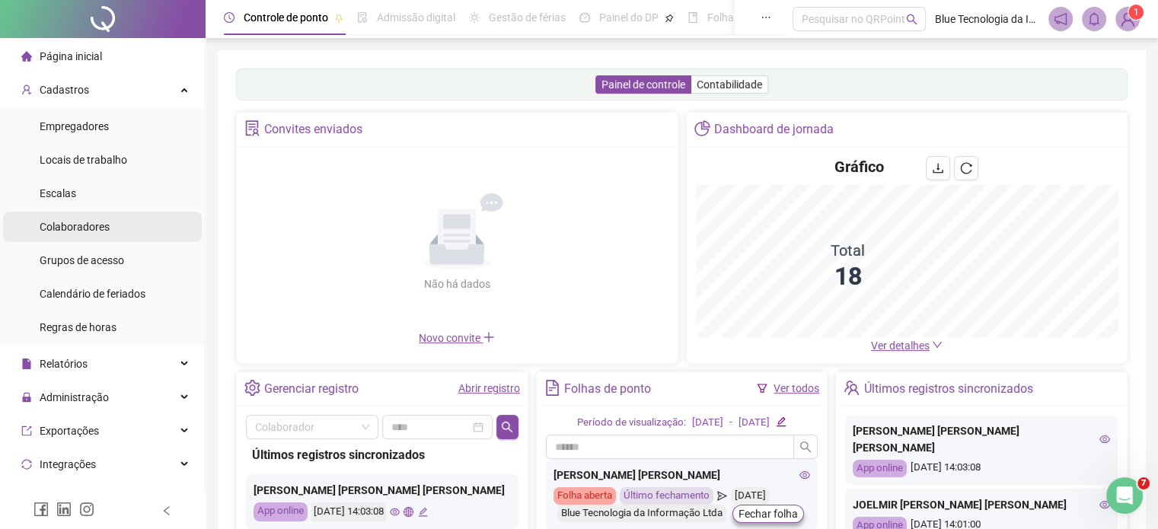
click at [67, 225] on span "Colaboradores" at bounding box center [75, 227] width 70 height 12
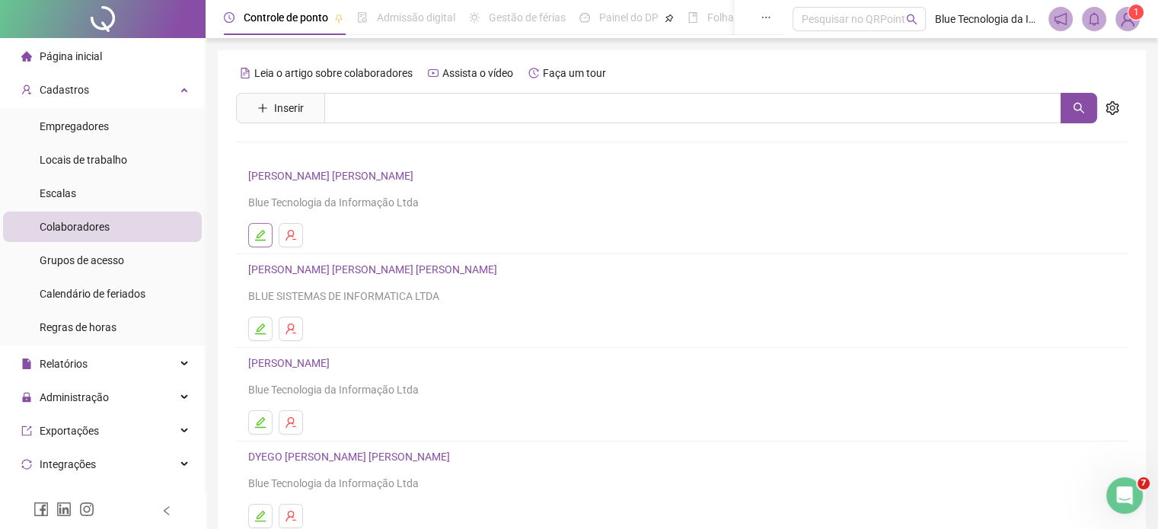
click at [257, 229] on icon "edit" at bounding box center [260, 235] width 12 height 12
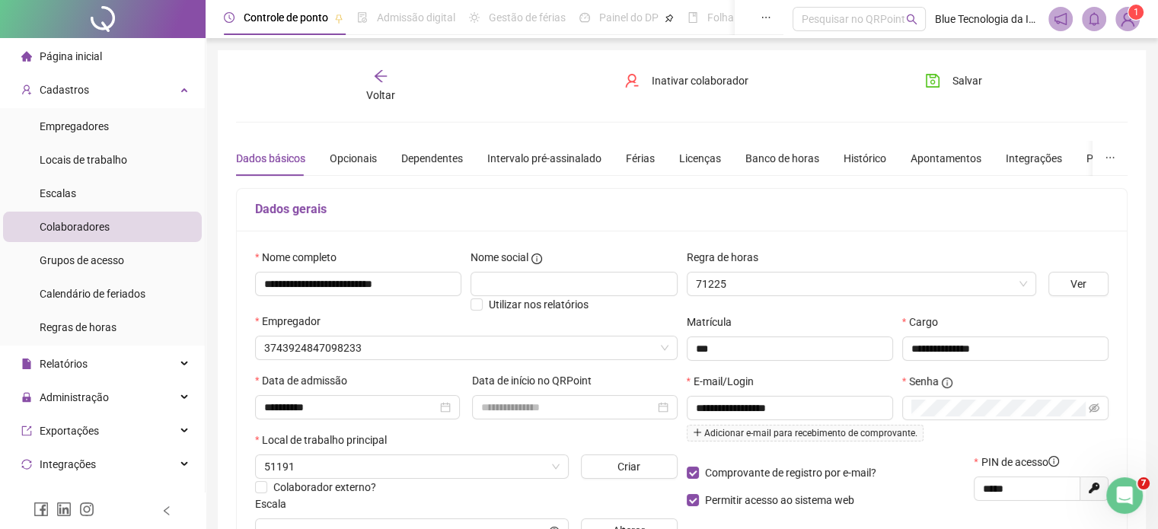
type input "**********"
click at [349, 156] on div "Opcionais" at bounding box center [353, 158] width 47 height 17
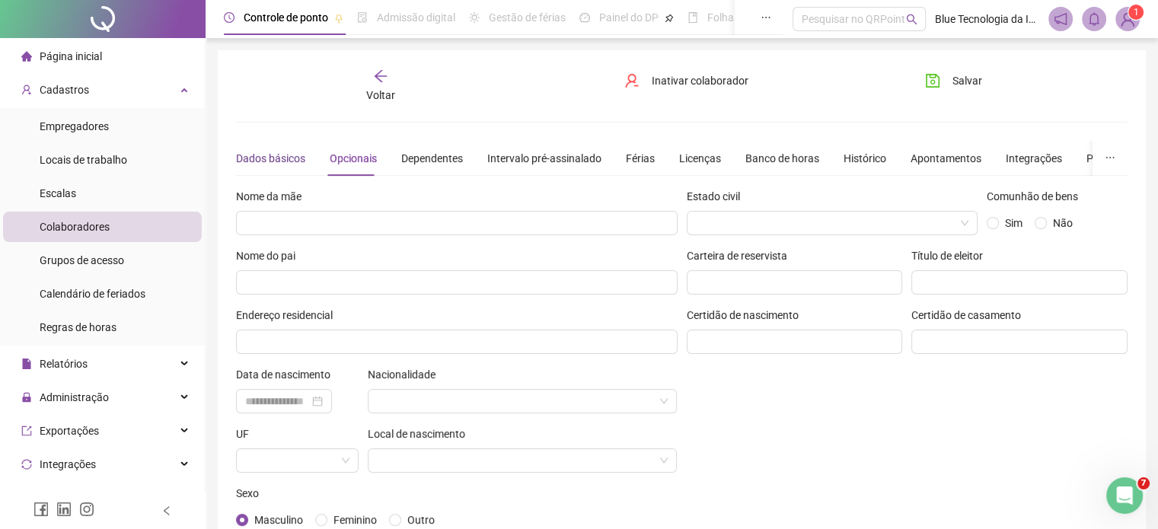
click at [280, 150] on div "Dados básicos" at bounding box center [270, 158] width 69 height 17
